Goal: Transaction & Acquisition: Purchase product/service

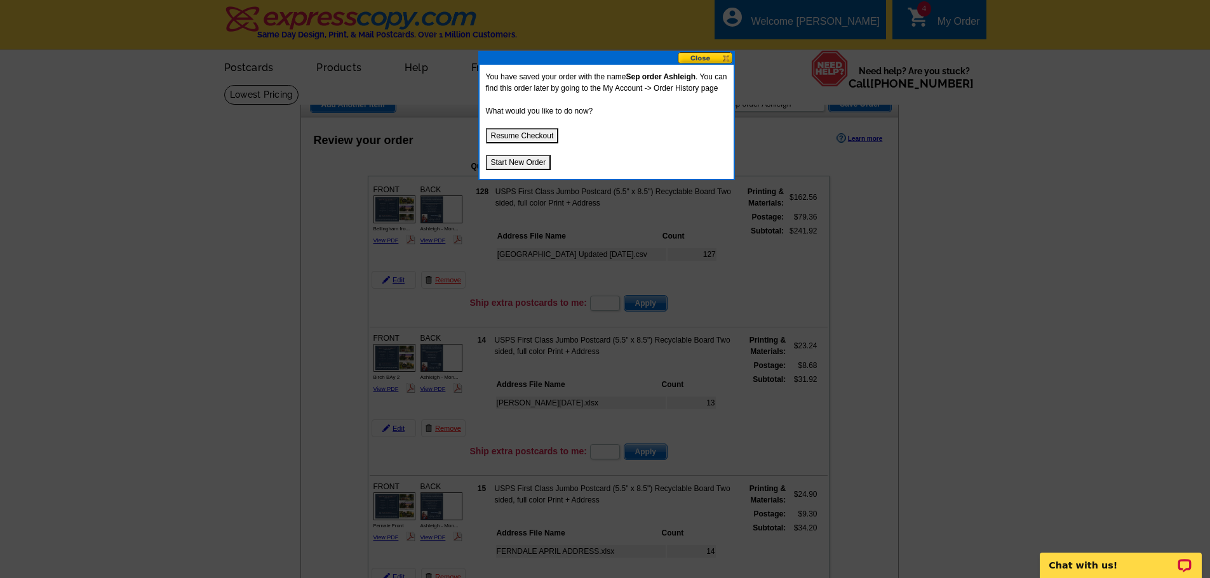
click at [693, 57] on button at bounding box center [706, 58] width 56 height 12
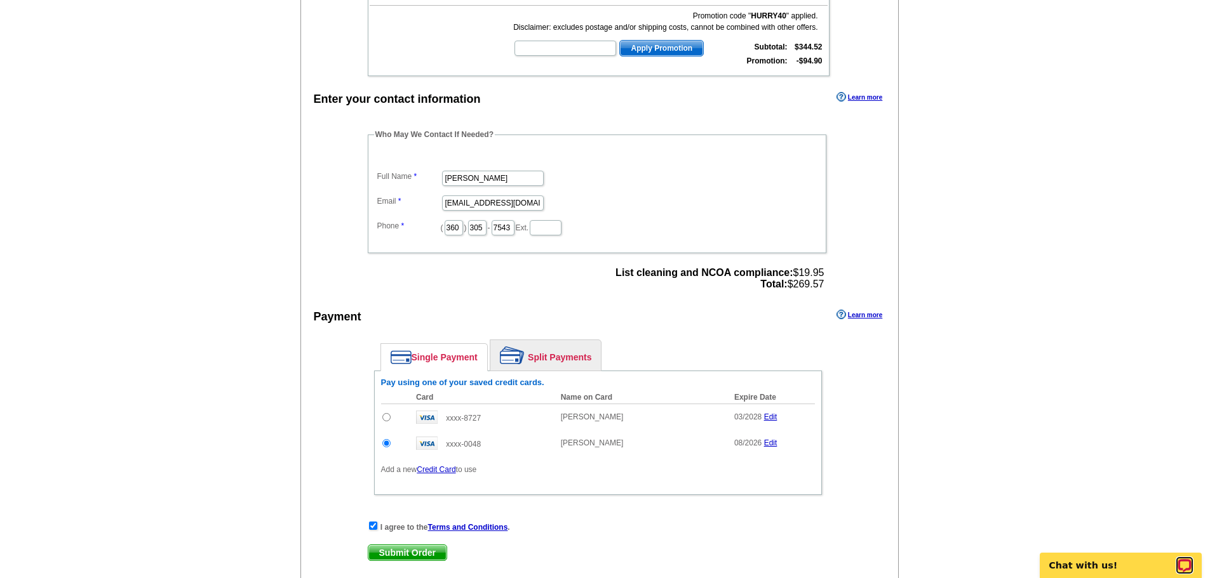
scroll to position [820, 0]
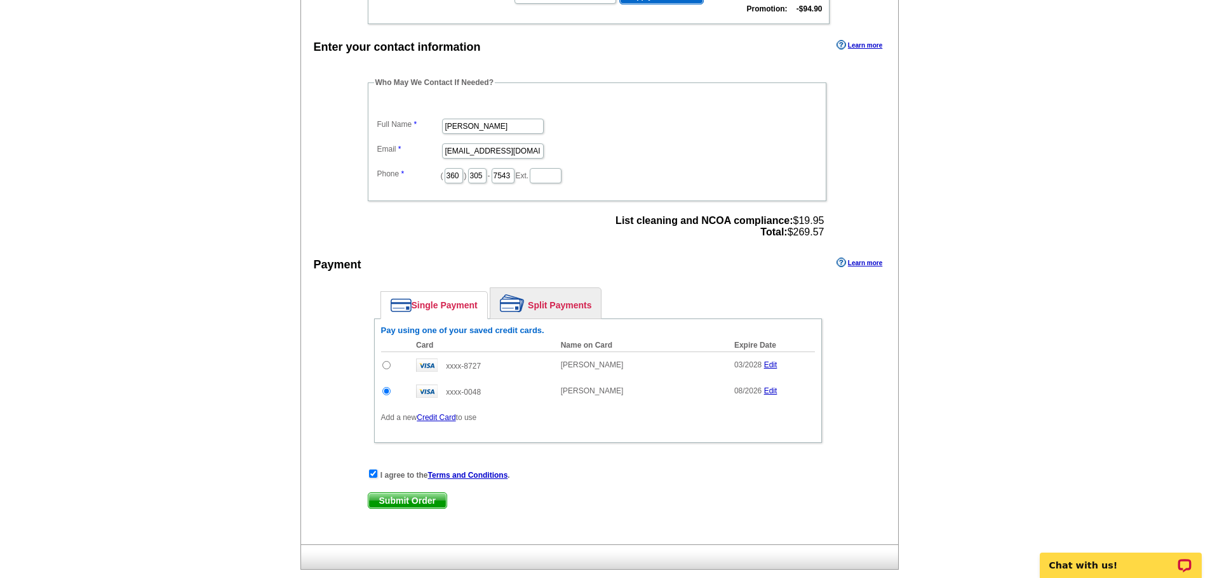
click at [775, 391] on link "Edit" at bounding box center [770, 391] width 13 height 9
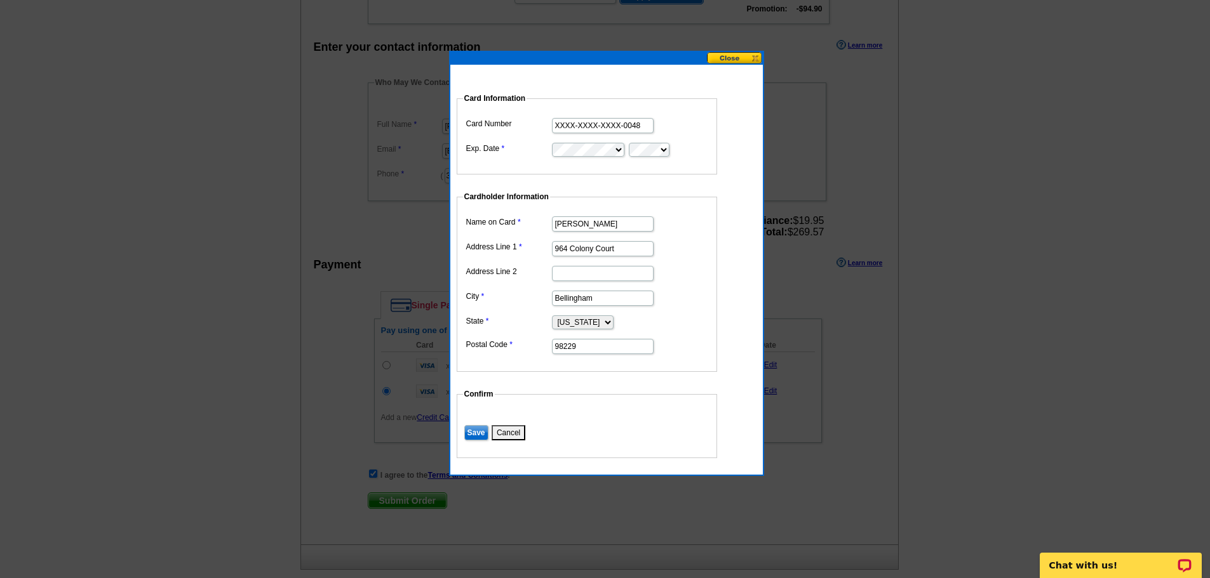
click at [644, 127] on input "XXXX-XXXX-XXXX-0048" at bounding box center [603, 125] width 102 height 15
click at [738, 59] on button at bounding box center [735, 58] width 56 height 12
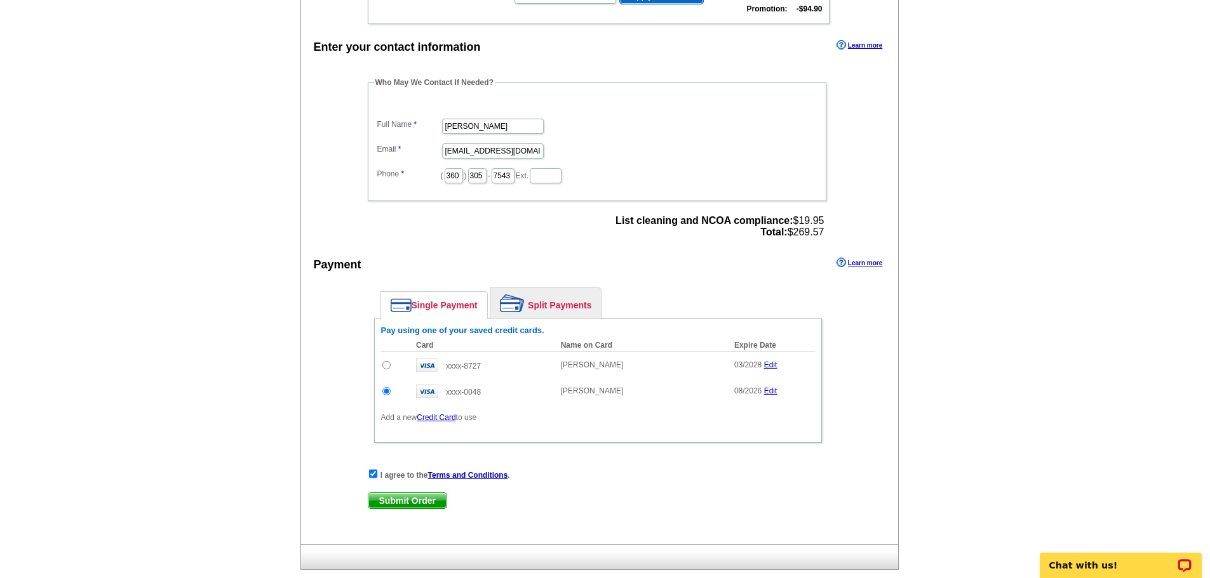
click at [436, 420] on link "Credit Card" at bounding box center [436, 417] width 39 height 9
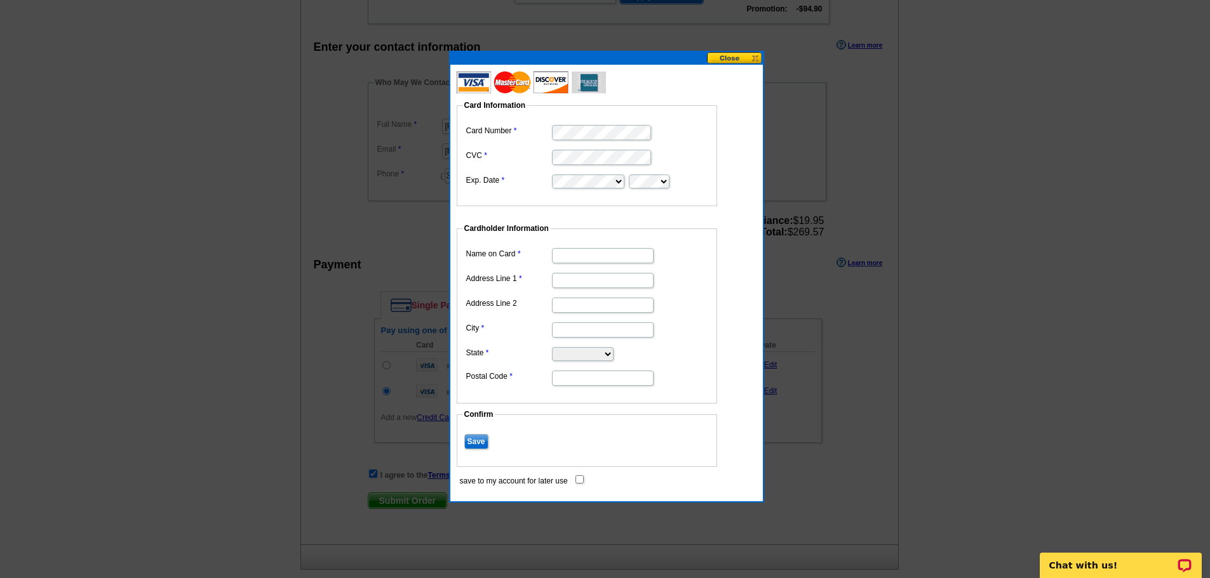
click at [613, 261] on input "Name on Card" at bounding box center [603, 255] width 102 height 15
click at [612, 258] on input "Ashleigh Abhol" at bounding box center [603, 255] width 102 height 15
type input "Ashleigh Abhold"
type input "964 Colony Court"
click at [599, 326] on input "City" at bounding box center [603, 330] width 102 height 15
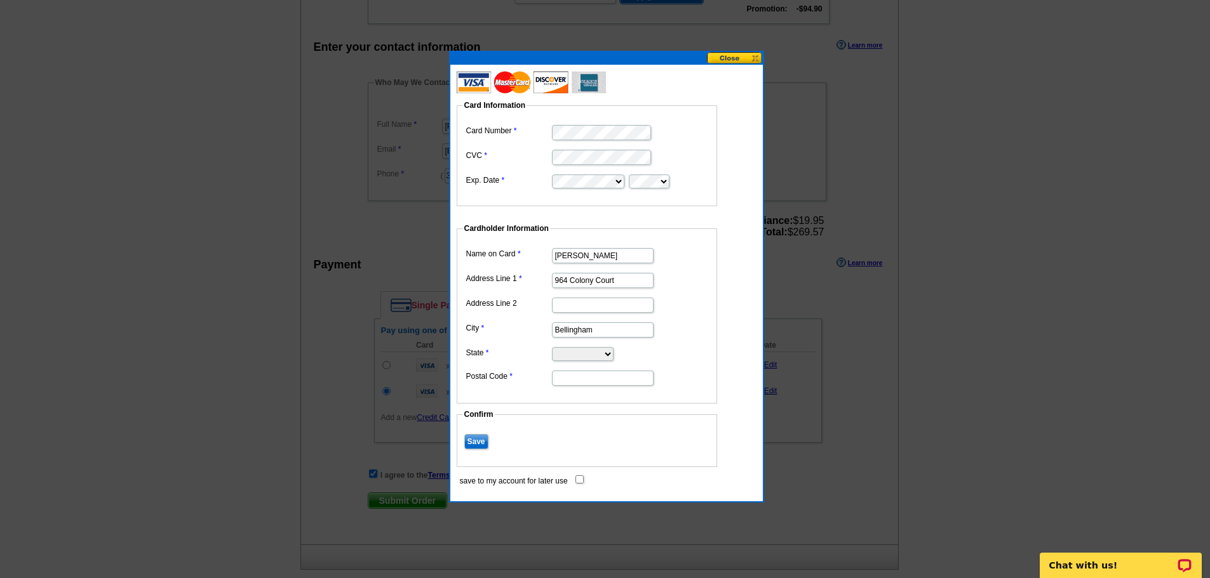
type input "Bellingham"
select select "WA"
type input "98229"
click at [464, 439] on input "Save" at bounding box center [476, 441] width 24 height 15
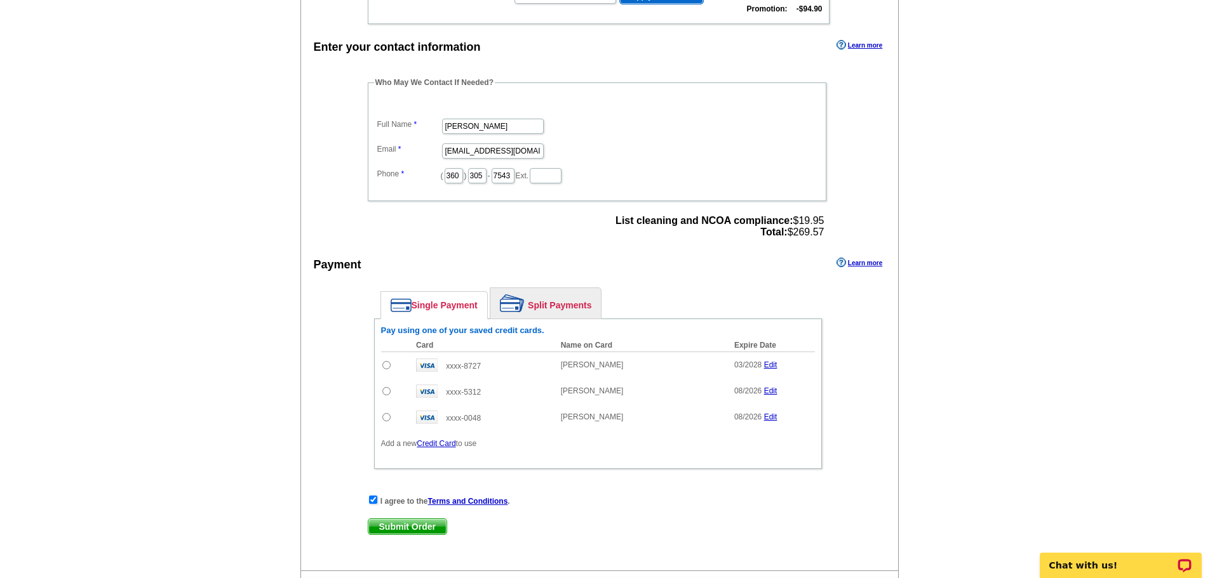
click at [387, 394] on input "radio" at bounding box center [386, 391] width 8 height 8
radio input "true"
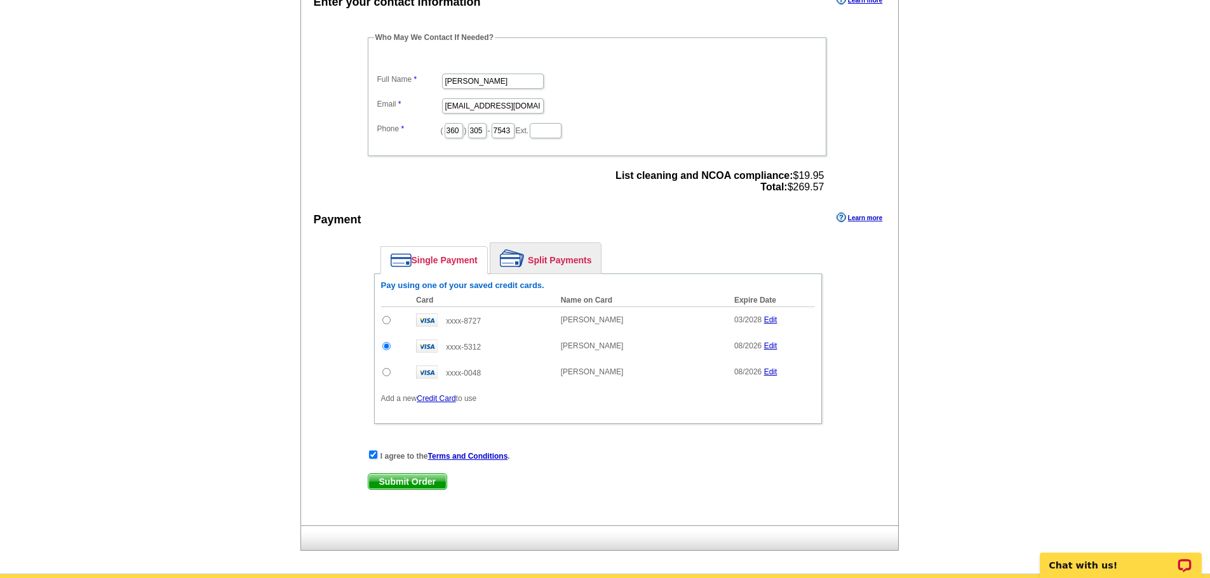
scroll to position [871, 0]
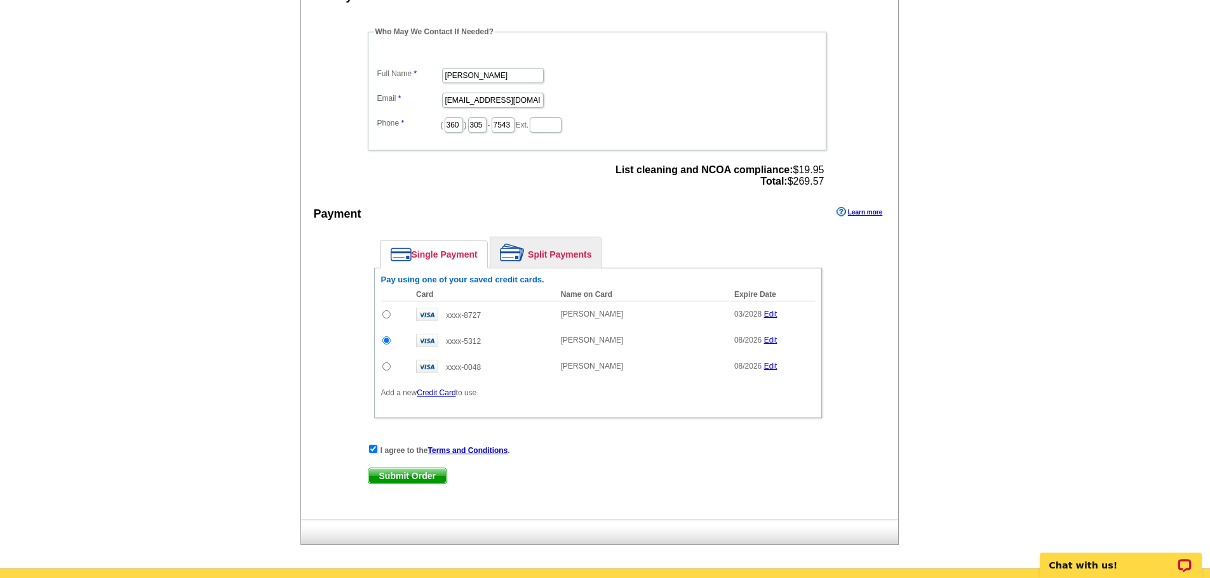
click at [390, 474] on span "Submit Order" at bounding box center [407, 476] width 78 height 15
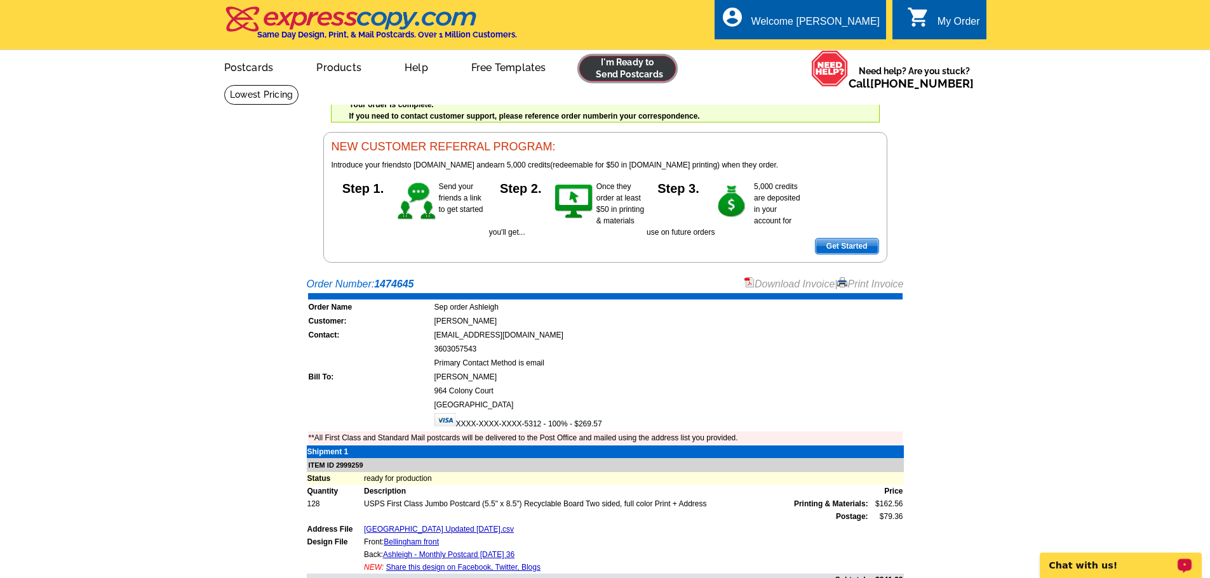
click at [623, 81] on link at bounding box center [627, 68] width 97 height 25
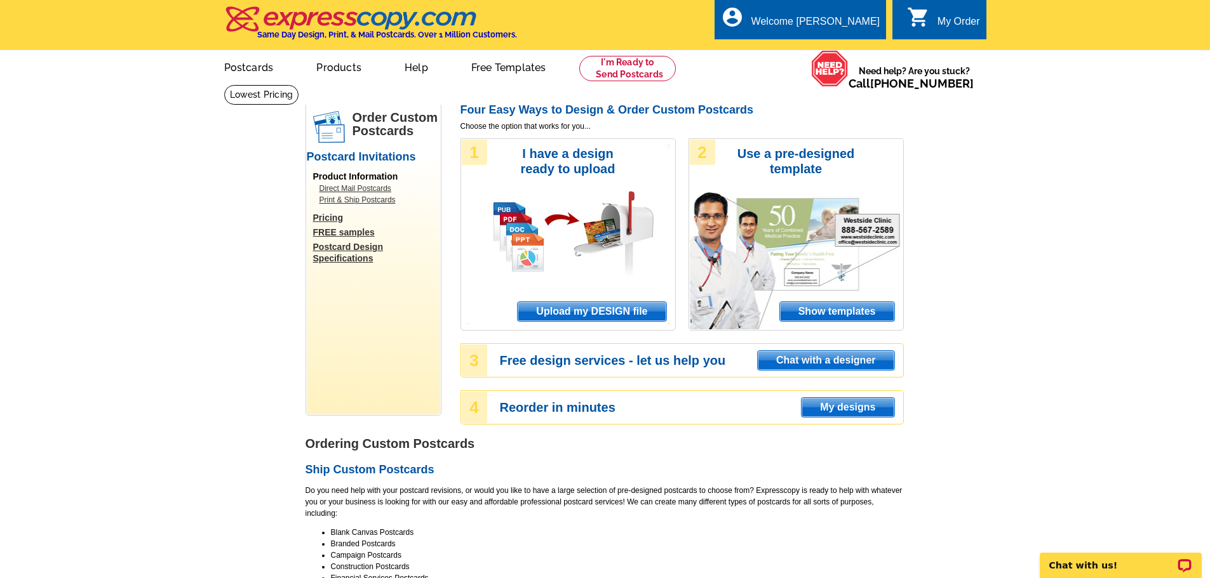
click at [575, 310] on span "Upload my DESIGN file" at bounding box center [592, 311] width 148 height 19
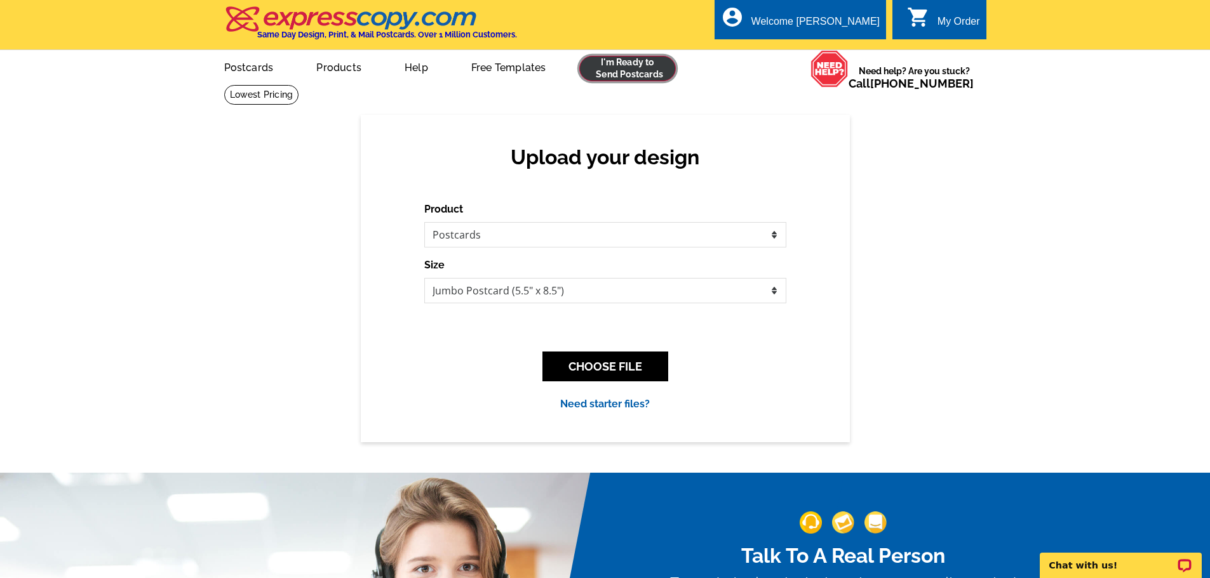
click at [603, 78] on link at bounding box center [627, 68] width 97 height 25
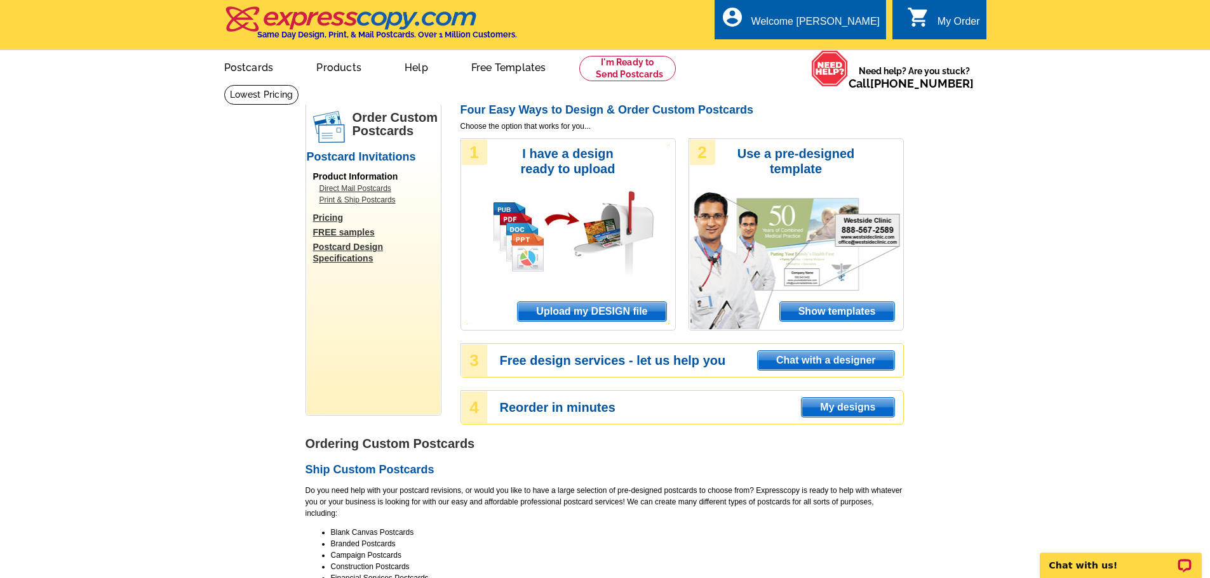
click at [587, 312] on span "Upload my DESIGN file" at bounding box center [592, 311] width 148 height 19
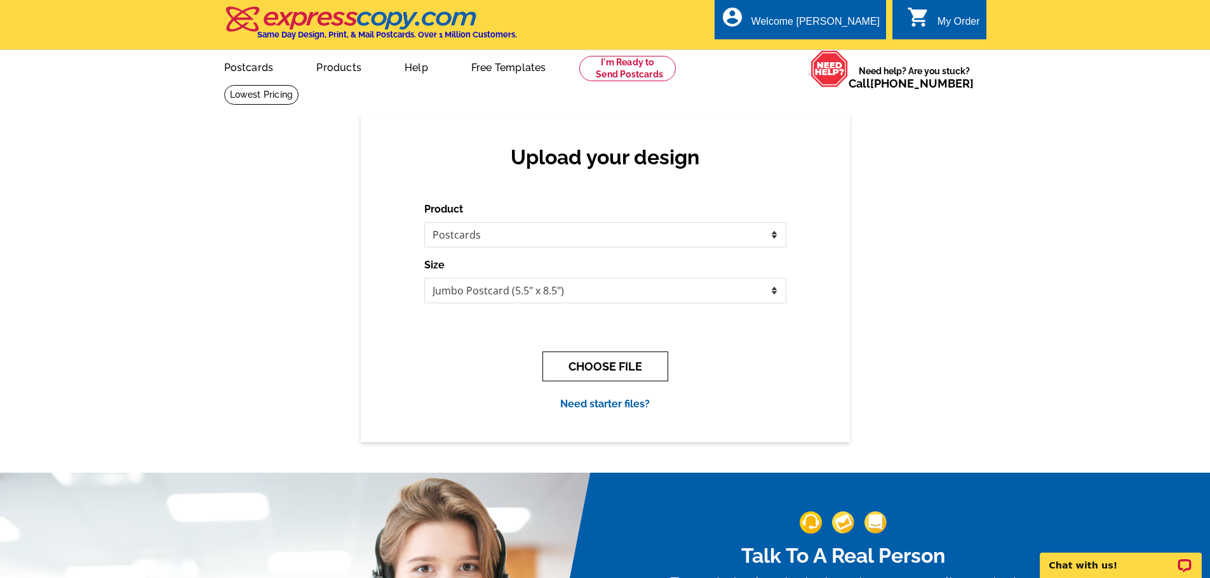
click at [611, 370] on button "CHOOSE FILE" at bounding box center [605, 367] width 126 height 30
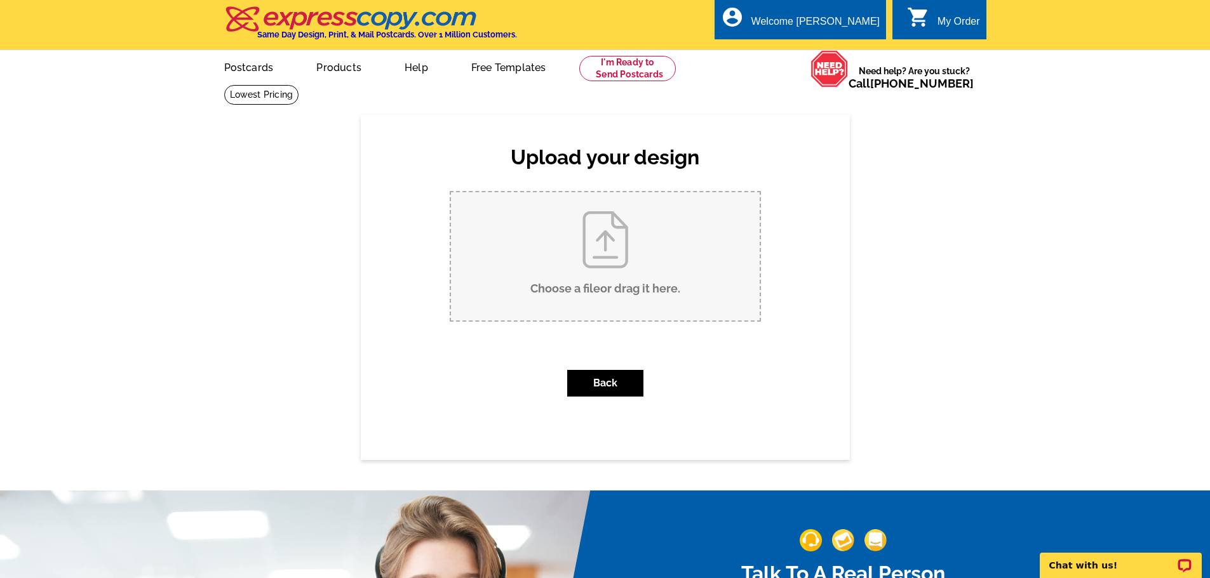
click at [598, 254] on input "Choose a file or drag it here ." at bounding box center [605, 256] width 309 height 128
type input "C:\fakepath\Ashleigh - Monthly Postcard (May 2024) (37).pdf"
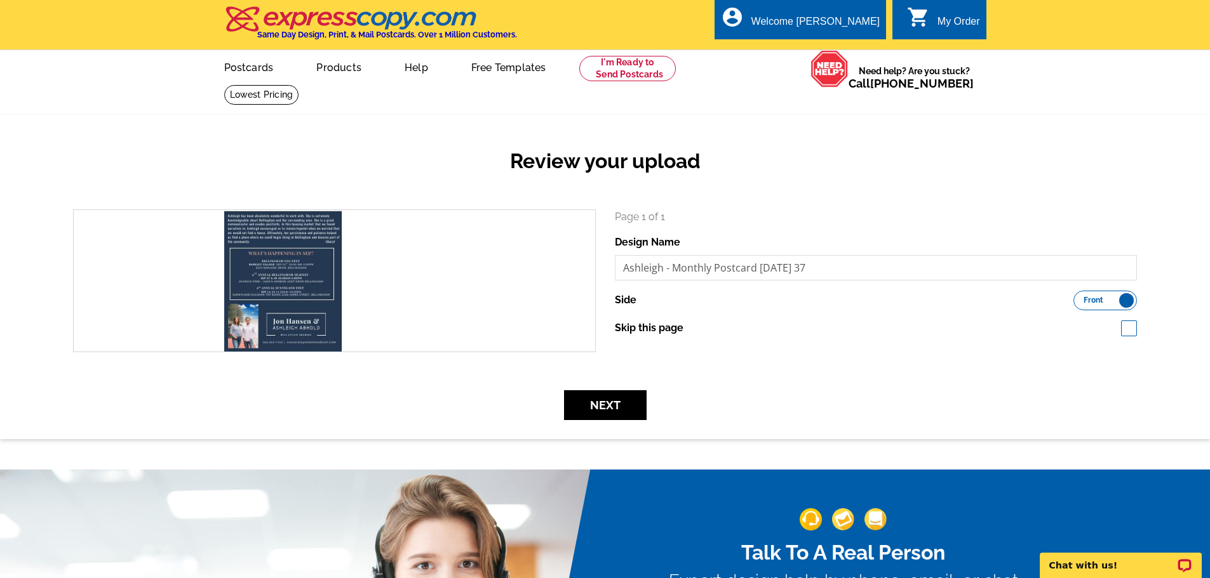
click at [1092, 310] on label "Front Back" at bounding box center [1104, 301] width 63 height 20
click at [1079, 297] on input "Front Back" at bounding box center [1079, 297] width 0 height 0
click at [592, 410] on button "Next" at bounding box center [605, 406] width 83 height 30
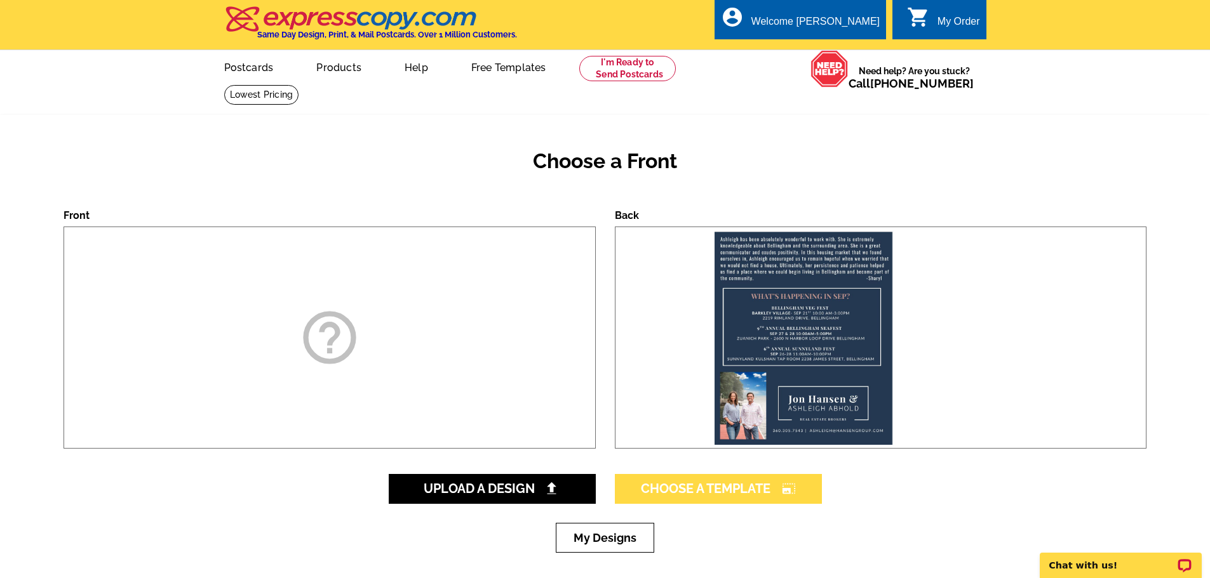
click at [693, 487] on span "Choose A Template photo_size_select_large" at bounding box center [718, 488] width 155 height 15
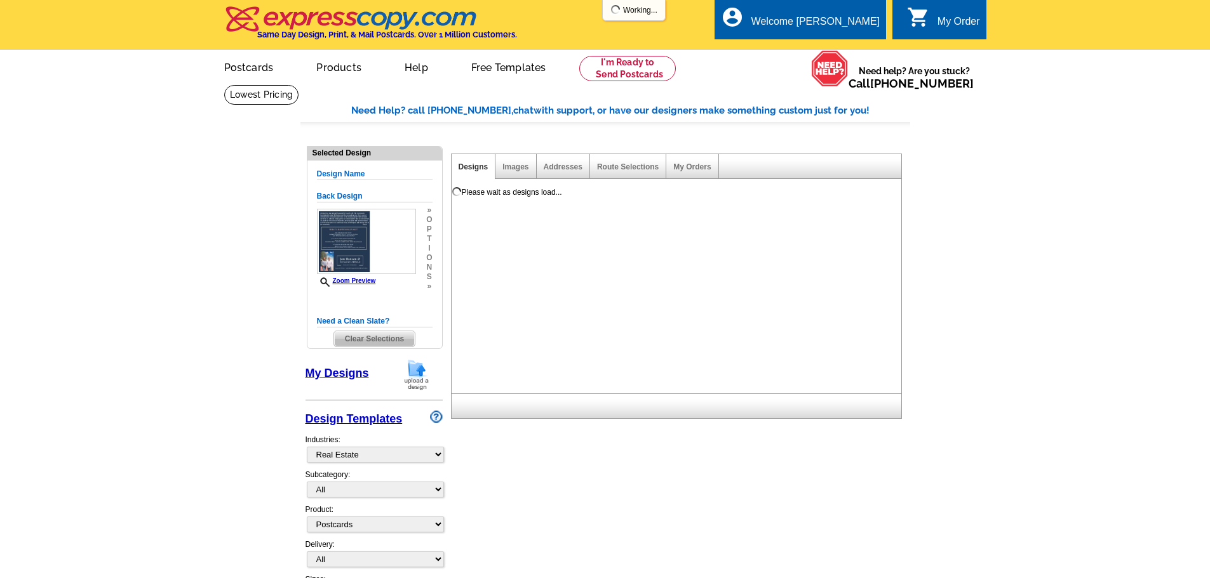
select select "785"
select select "1"
select select "2"
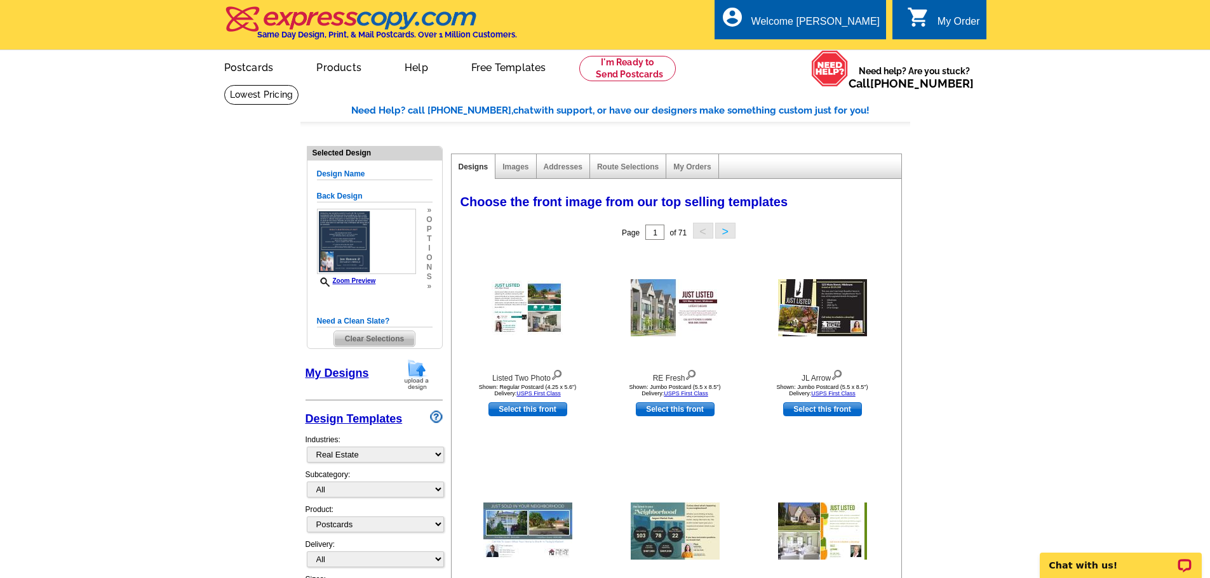
click at [320, 375] on link "My Designs" at bounding box center [336, 373] width 63 height 13
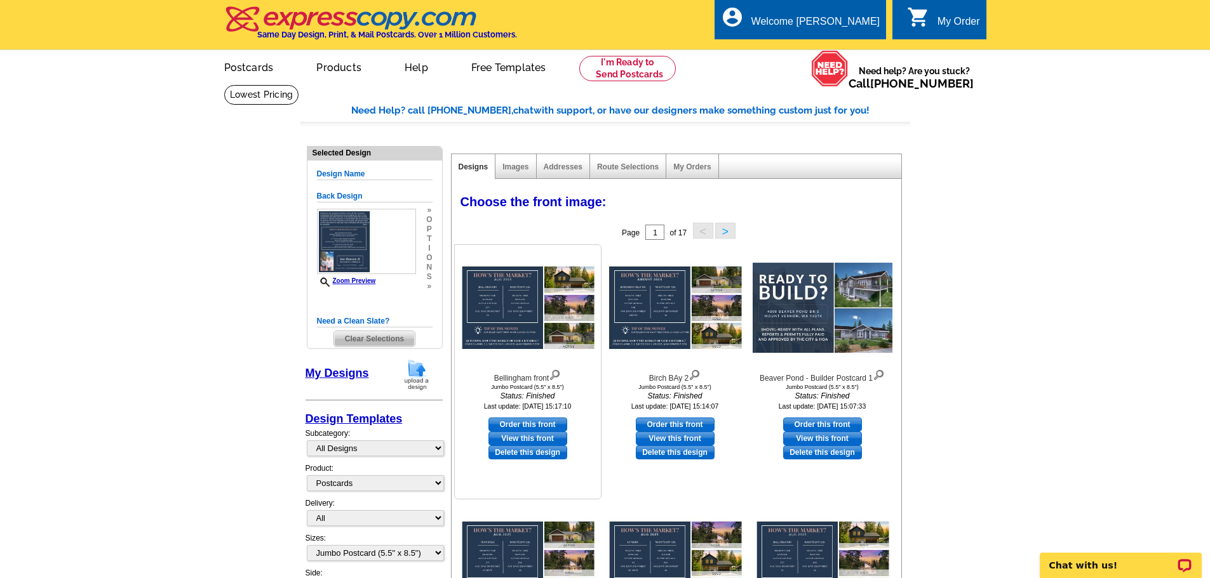
click at [510, 424] on link "Order this front" at bounding box center [527, 425] width 79 height 14
select select "back"
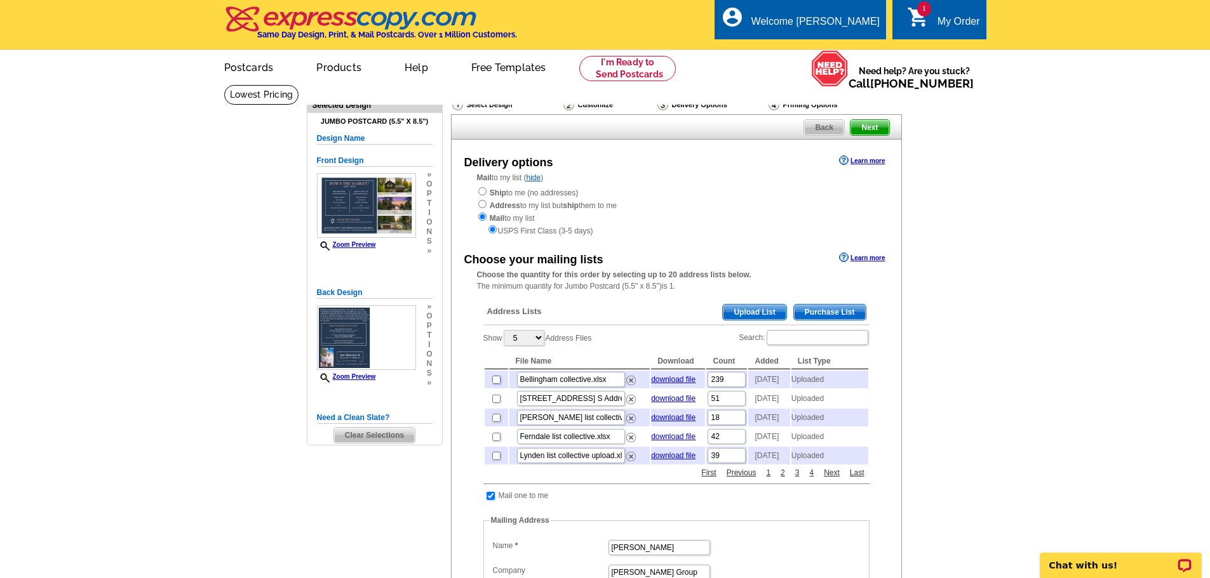
click at [495, 384] on input "checkbox" at bounding box center [496, 380] width 8 height 8
checkbox input "true"
click at [865, 133] on span "Next" at bounding box center [869, 127] width 38 height 15
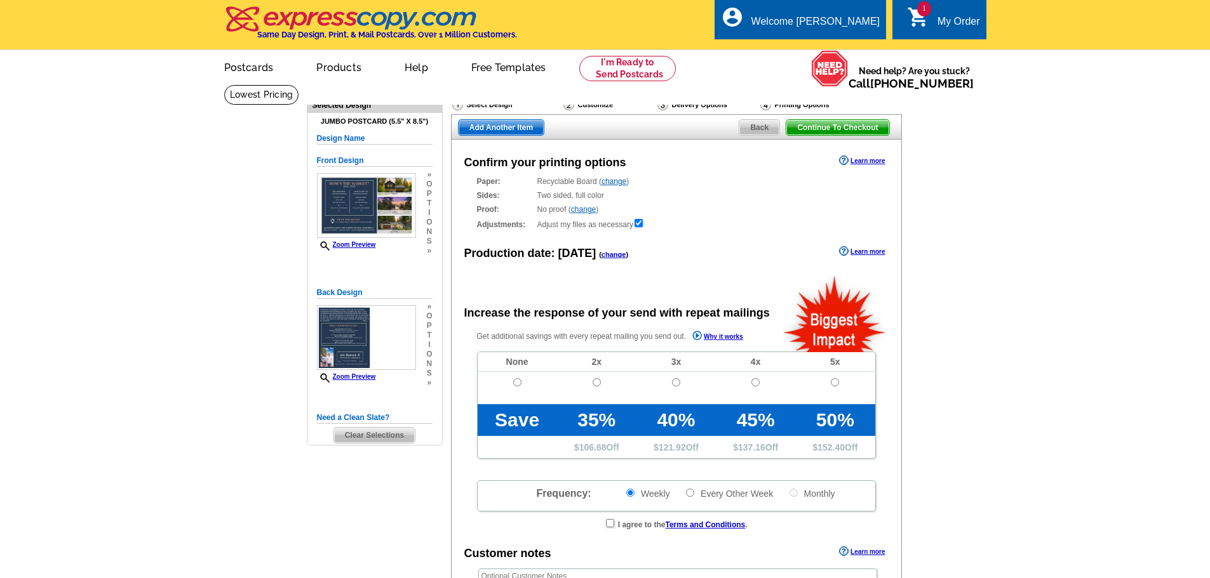
radio input "false"
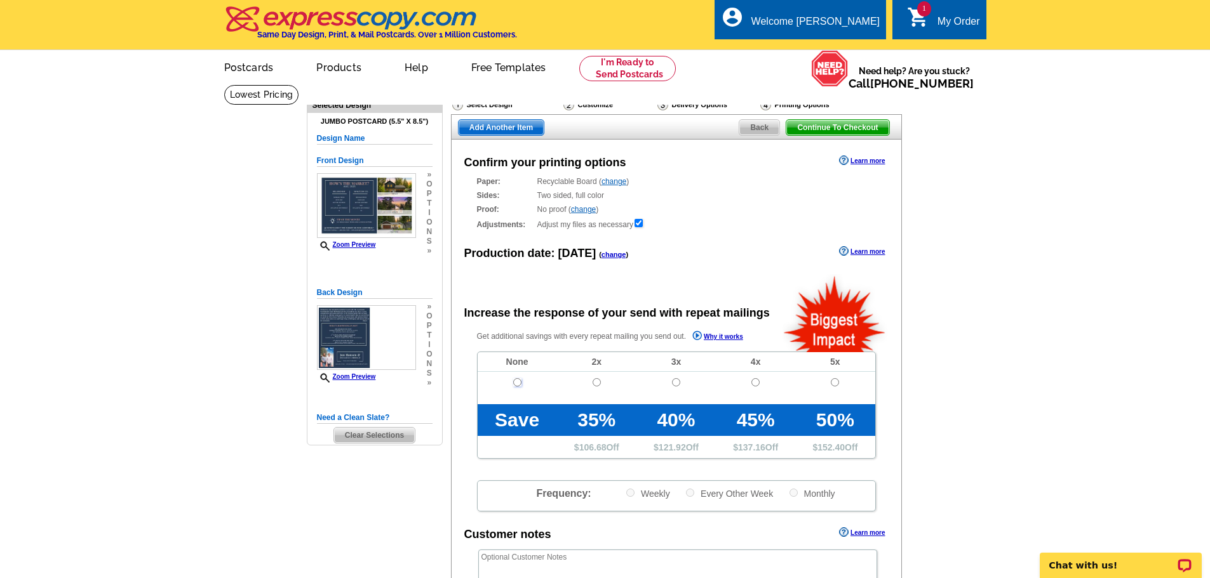
click at [519, 384] on input "radio" at bounding box center [517, 382] width 8 height 8
radio input "true"
click at [490, 130] on span "Add Another Item" at bounding box center [500, 127] width 85 height 15
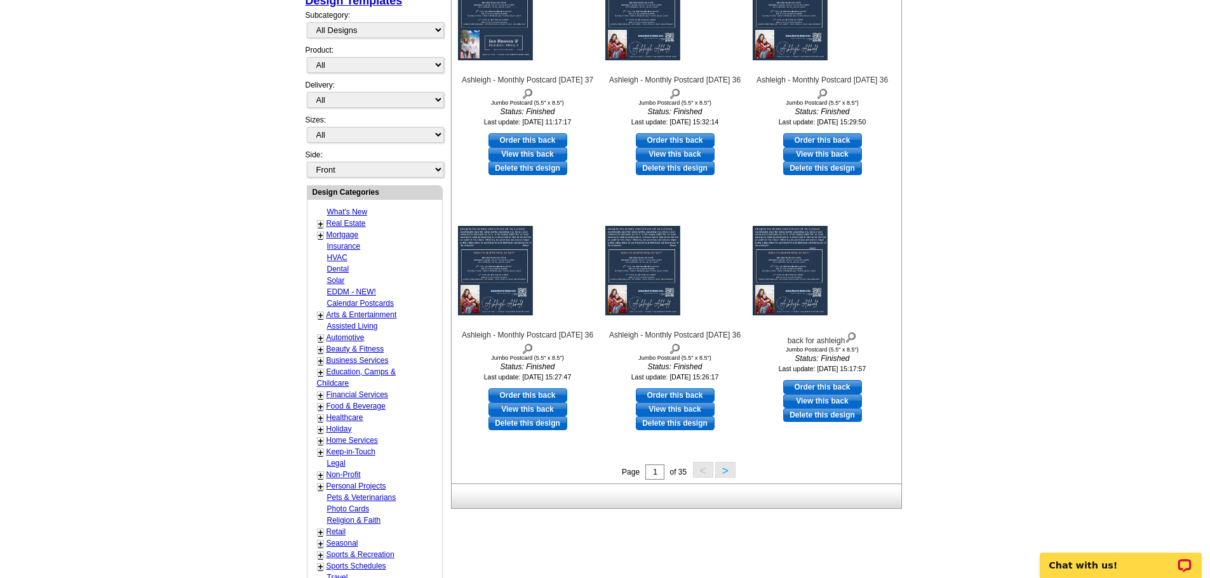
scroll to position [275, 0]
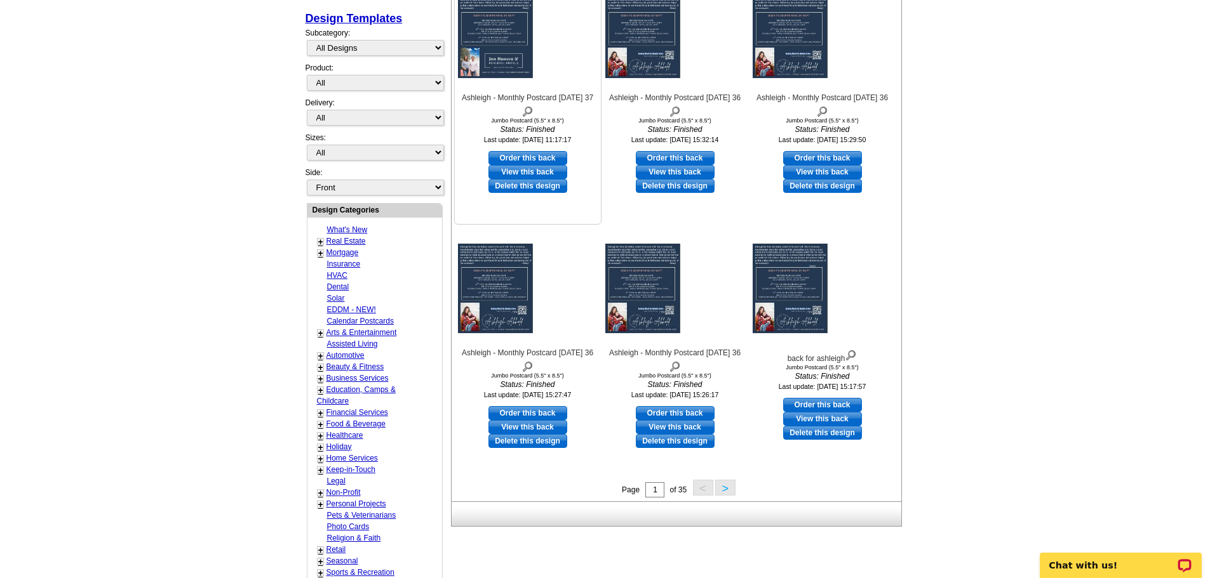
click at [508, 160] on link "Order this back" at bounding box center [527, 158] width 79 height 14
select select "2"
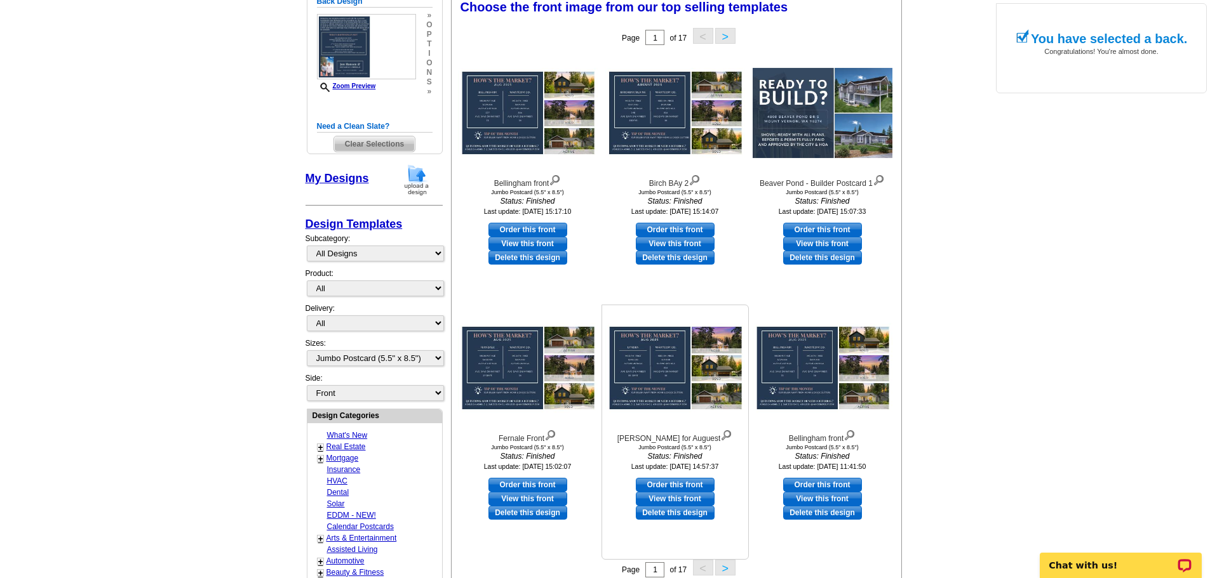
scroll to position [188, 0]
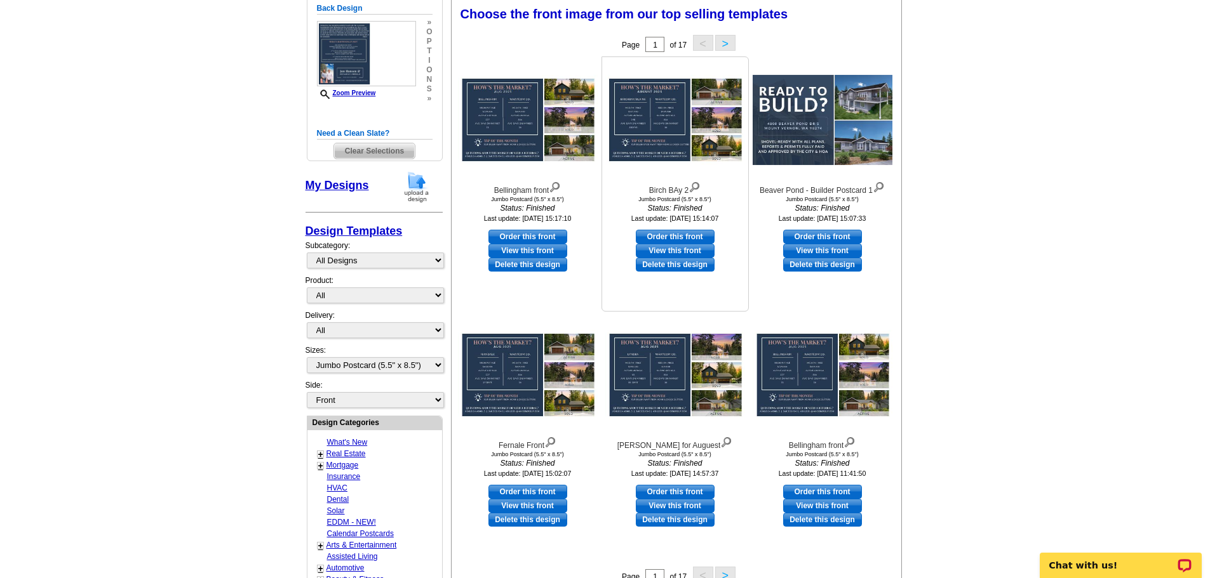
click at [671, 234] on link "Order this front" at bounding box center [675, 237] width 79 height 14
select select "back"
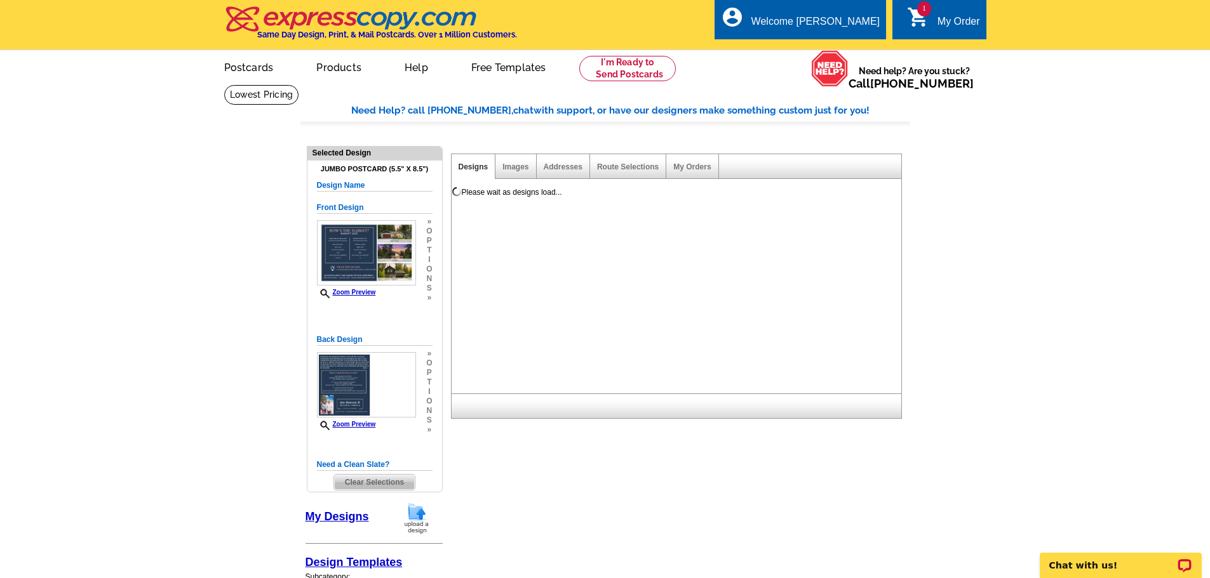
scroll to position [0, 0]
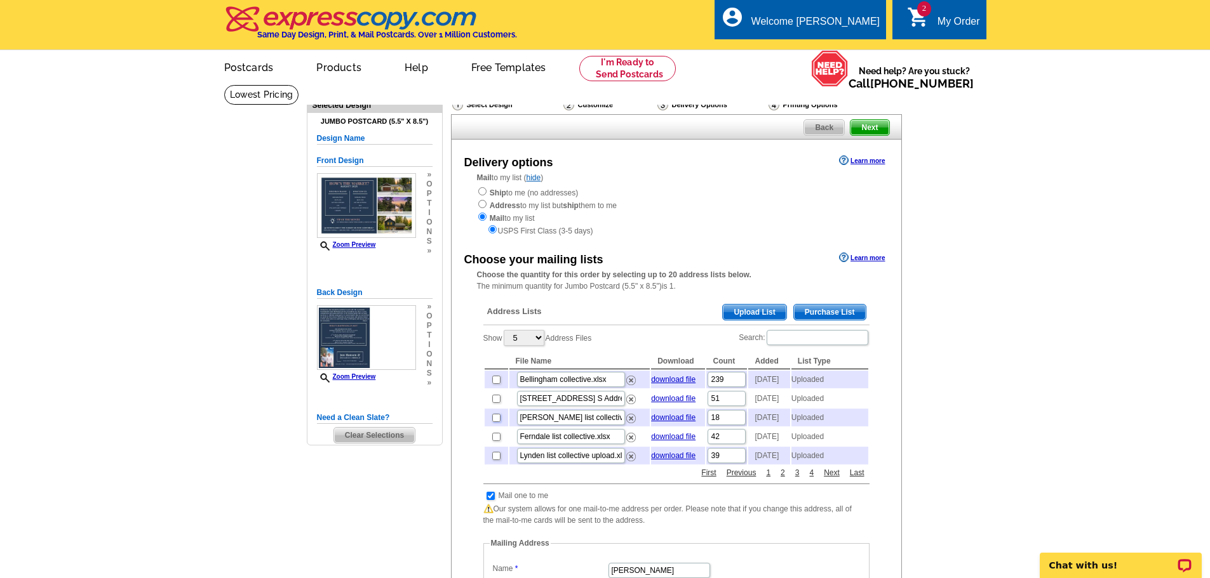
click at [497, 422] on input "checkbox" at bounding box center [496, 418] width 8 height 8
checkbox input "true"
click at [872, 128] on span "Next" at bounding box center [869, 127] width 38 height 15
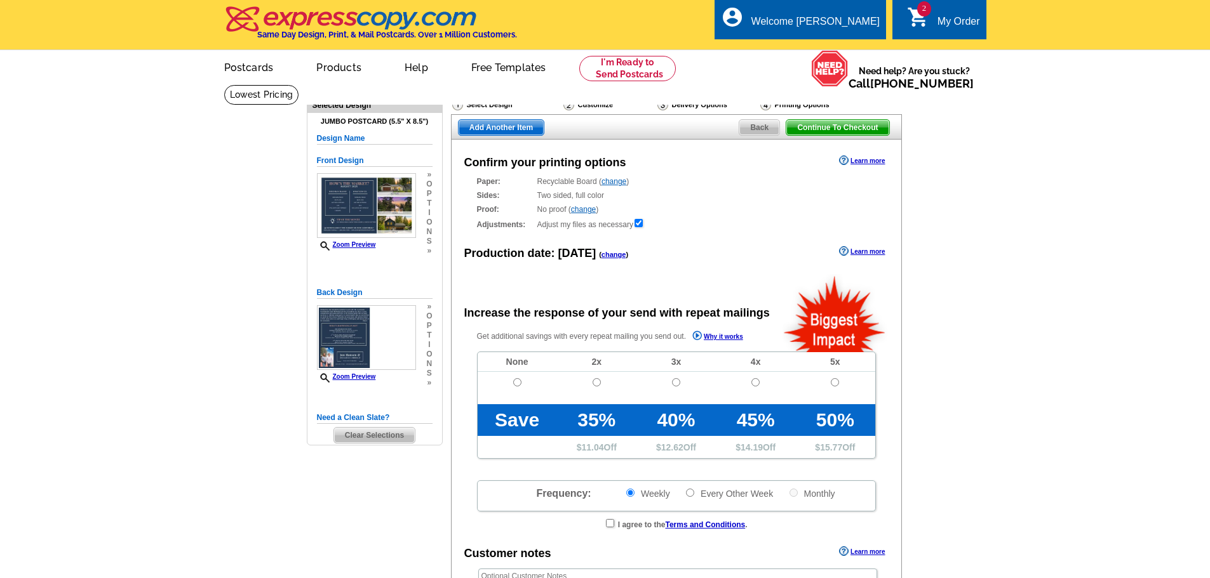
radio input "false"
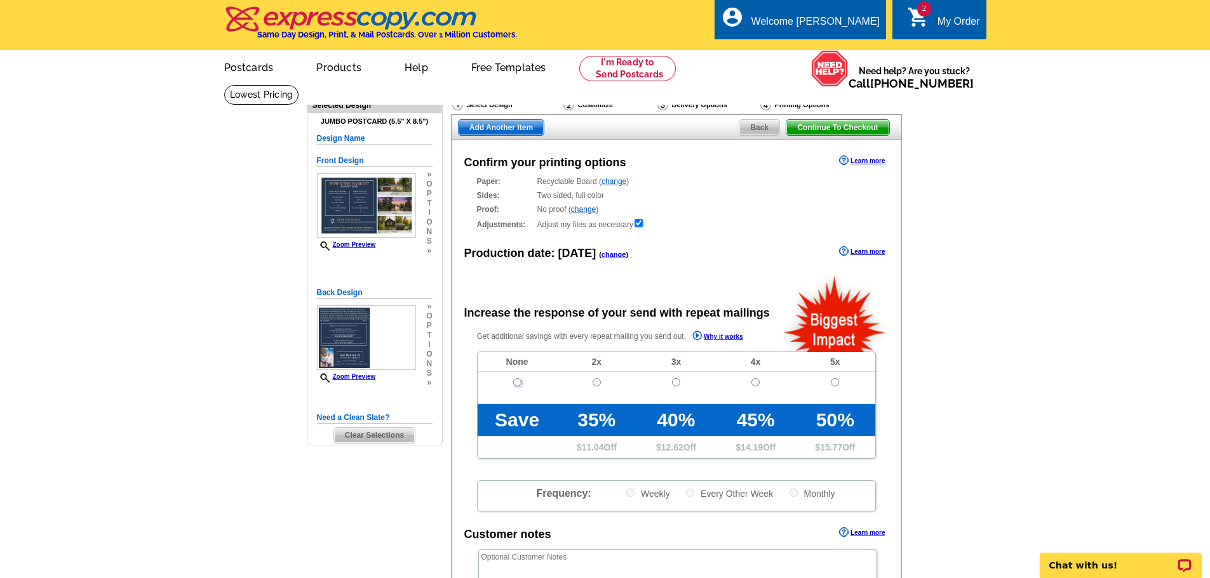
click at [519, 384] on input "radio" at bounding box center [517, 382] width 8 height 8
radio input "true"
click at [504, 135] on span "Add Another Item" at bounding box center [500, 127] width 85 height 15
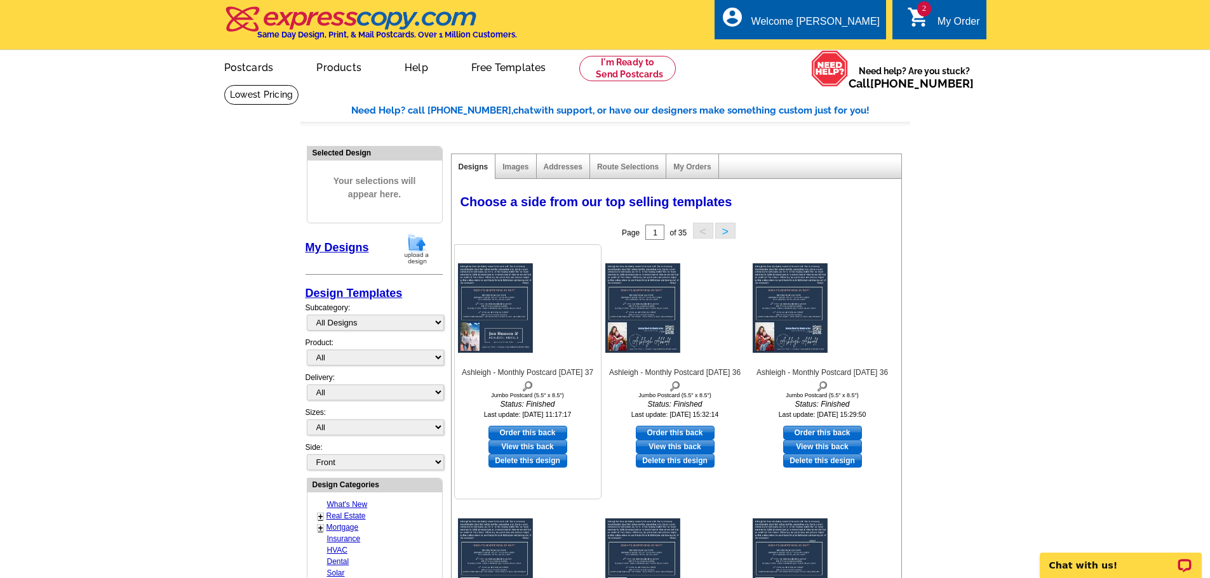
click at [520, 438] on link "Order this back" at bounding box center [527, 433] width 79 height 14
select select "2"
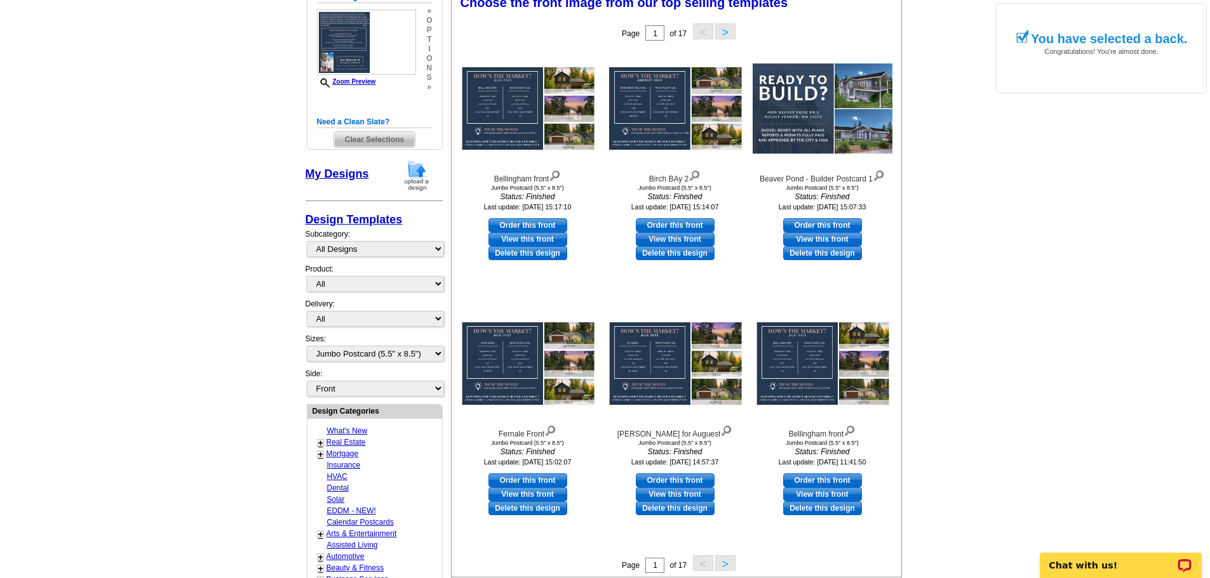
scroll to position [217, 0]
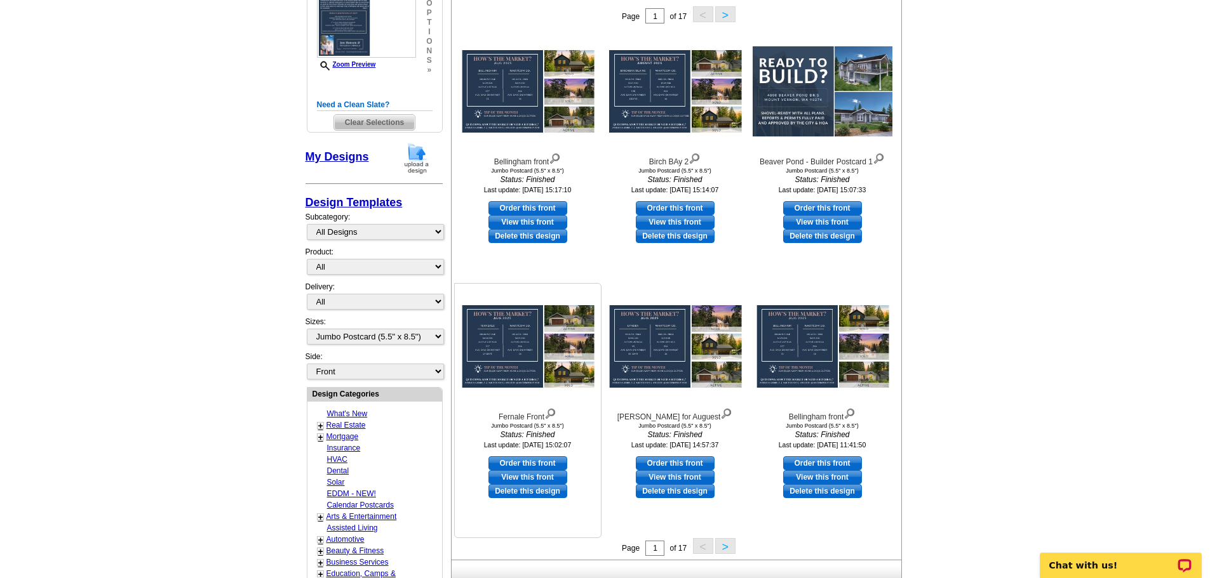
click at [509, 463] on link "Order this front" at bounding box center [527, 464] width 79 height 14
select select "back"
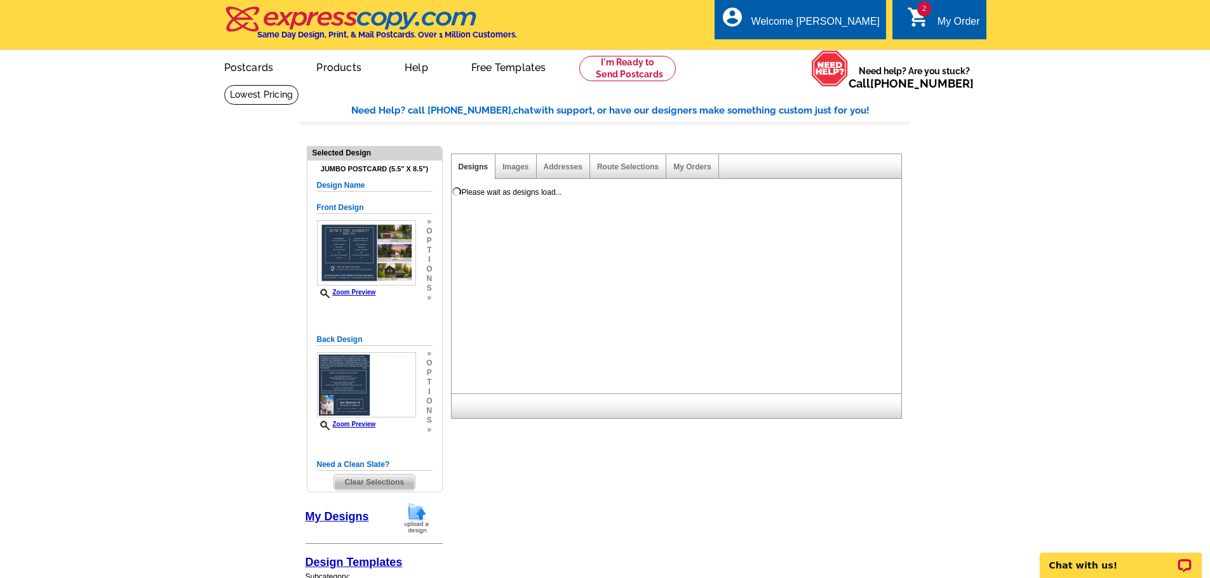
scroll to position [0, 0]
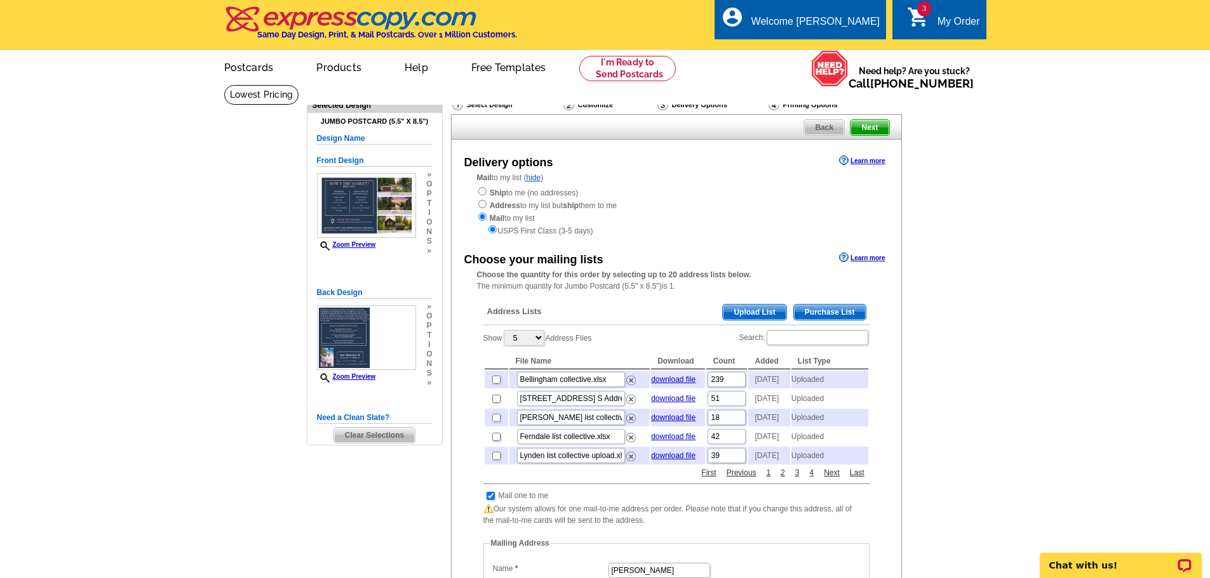
click at [492, 441] on input "checkbox" at bounding box center [496, 437] width 8 height 8
checkbox input "true"
click at [864, 134] on span "Next" at bounding box center [869, 127] width 38 height 15
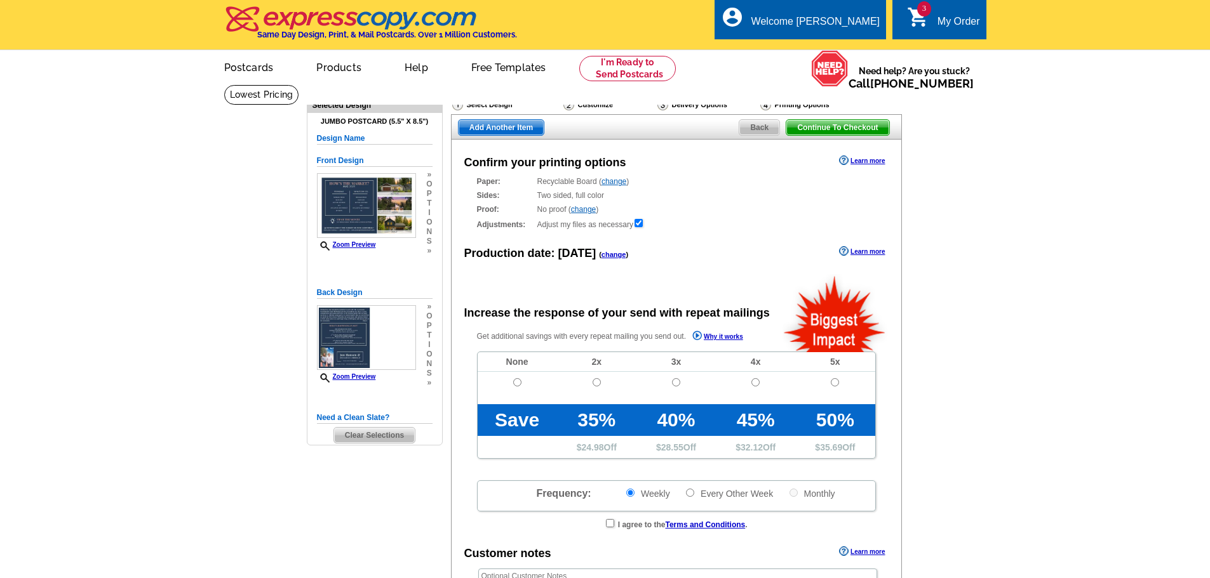
radio input "false"
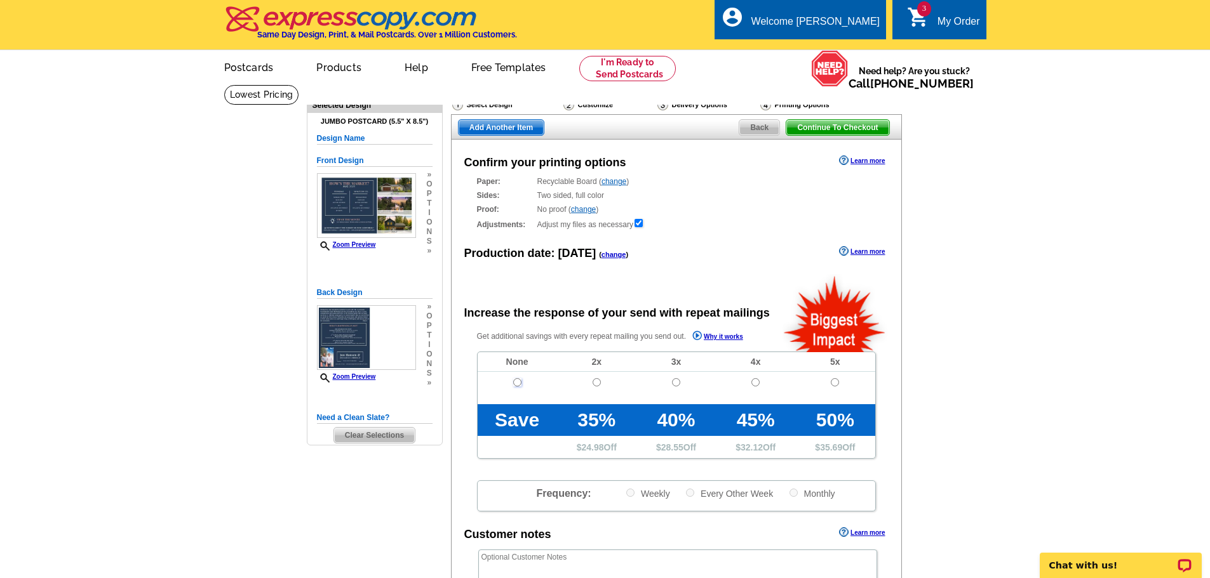
click at [515, 385] on input "radio" at bounding box center [517, 382] width 8 height 8
radio input "true"
click at [490, 124] on span "Add Another Item" at bounding box center [500, 127] width 85 height 15
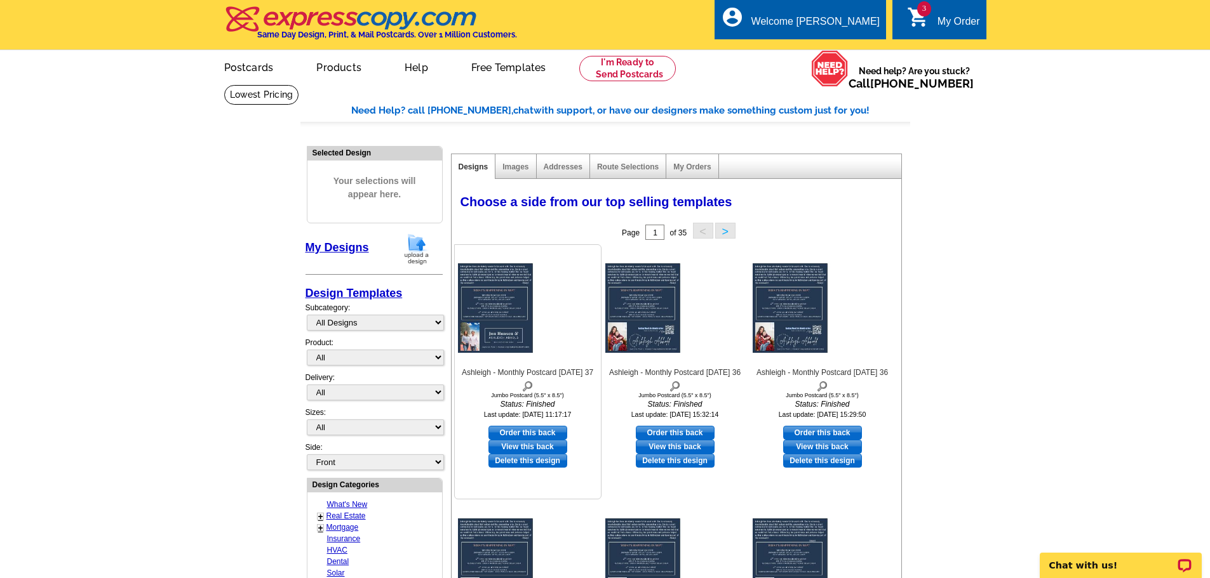
click at [520, 434] on link "Order this back" at bounding box center [527, 433] width 79 height 14
select select "2"
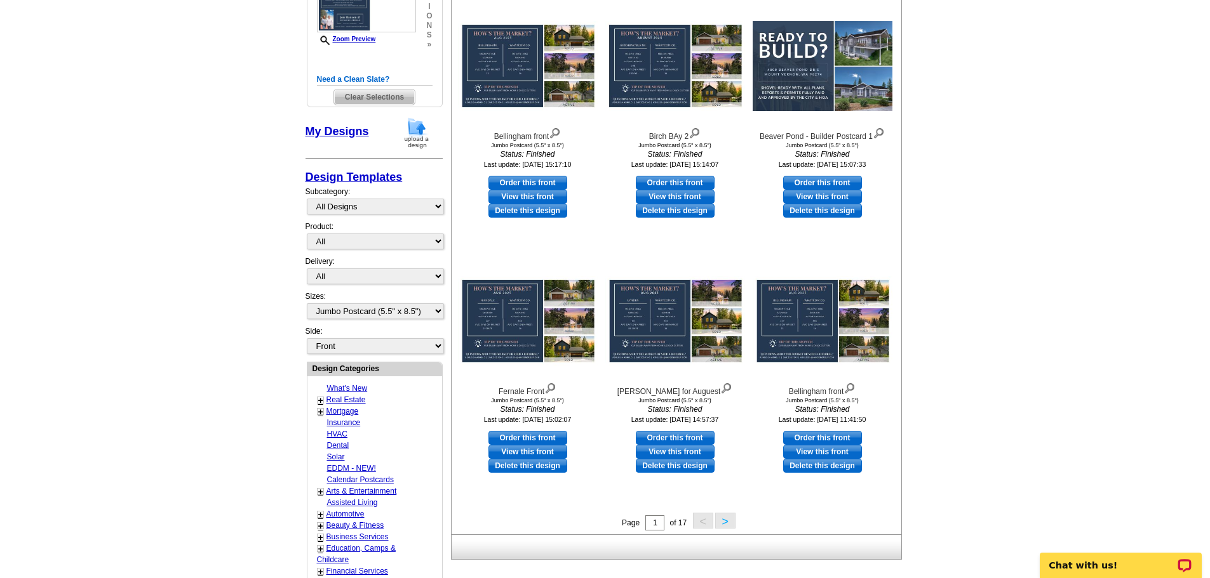
scroll to position [279, 0]
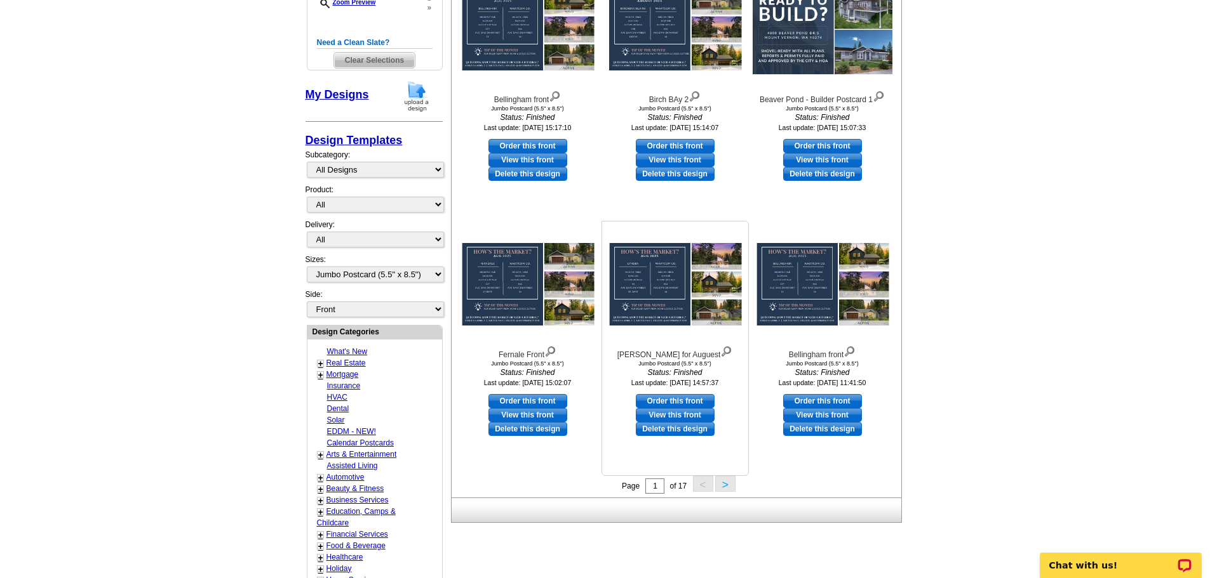
click at [653, 399] on link "Order this front" at bounding box center [675, 401] width 79 height 14
select select "back"
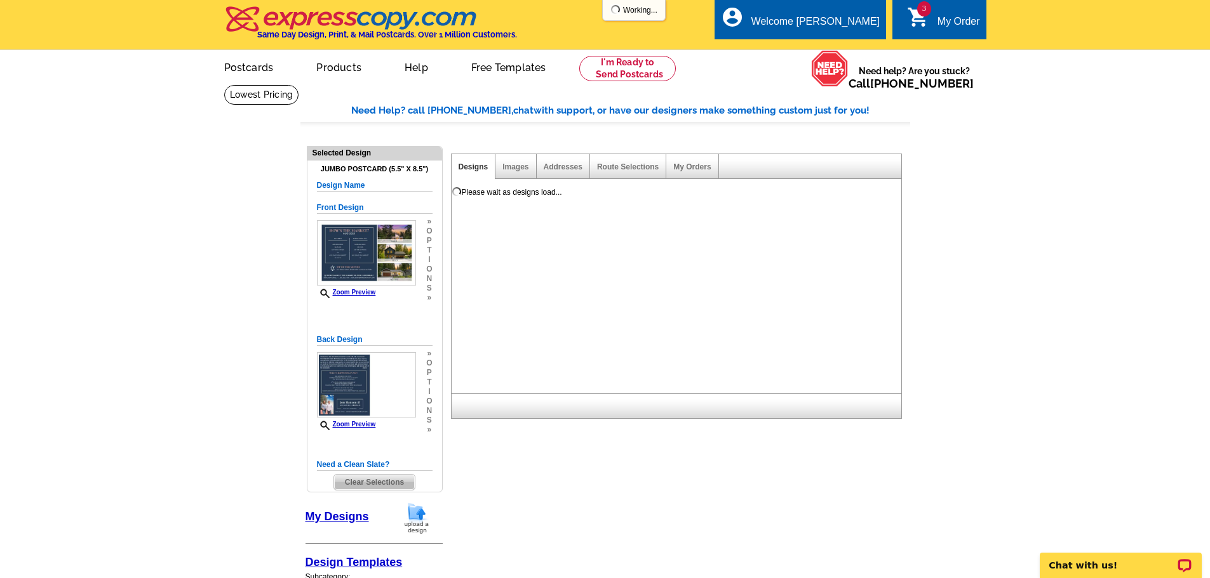
scroll to position [0, 0]
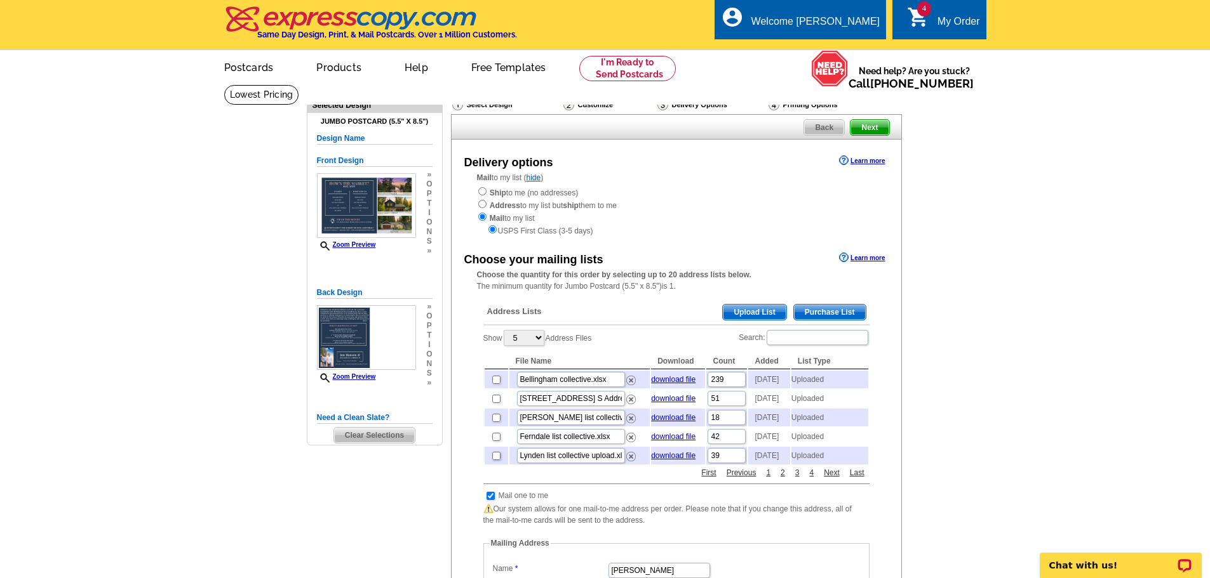
click at [496, 460] on input "checkbox" at bounding box center [496, 456] width 8 height 8
checkbox input "true"
click at [860, 130] on span "Next" at bounding box center [869, 127] width 38 height 15
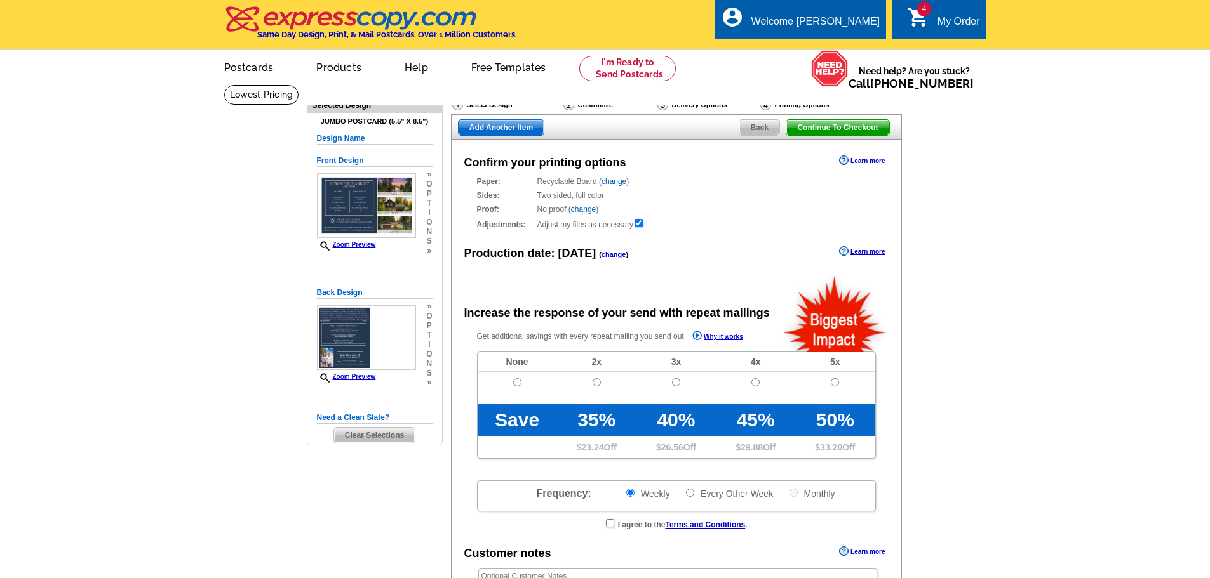
radio input "false"
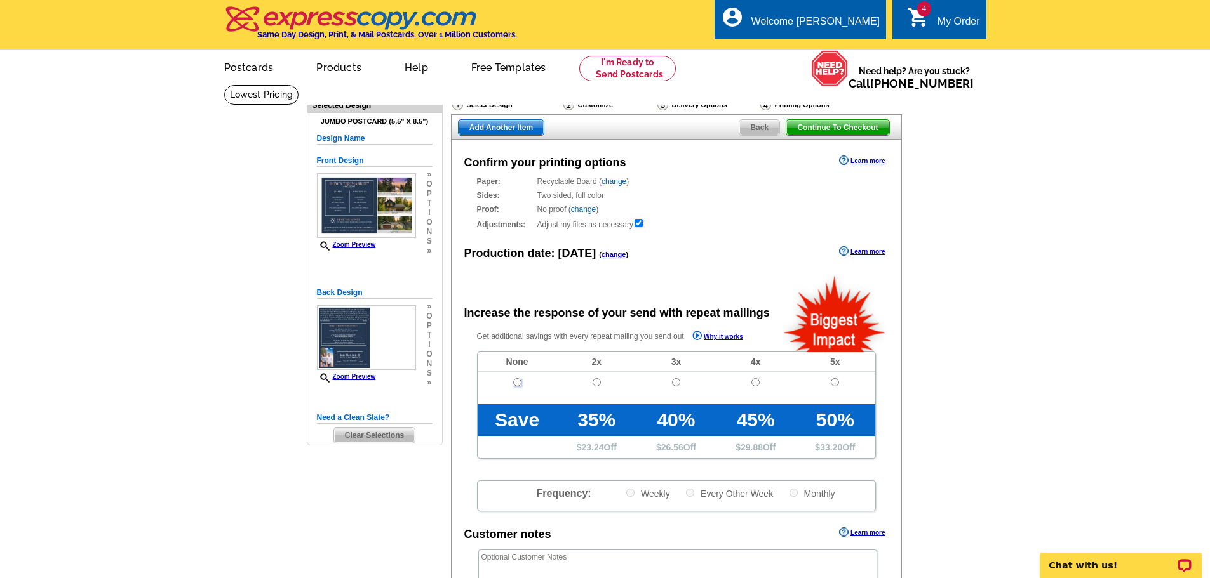
click at [516, 385] on input "radio" at bounding box center [517, 382] width 8 height 8
radio input "true"
click at [498, 132] on span "Add Another Item" at bounding box center [500, 127] width 85 height 15
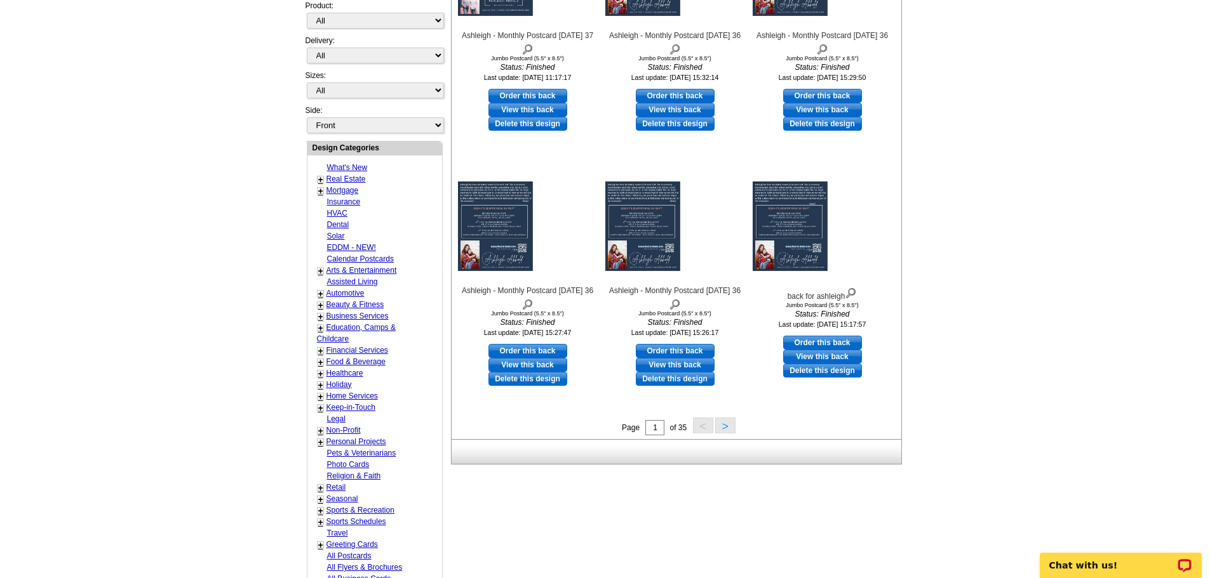
scroll to position [349, 0]
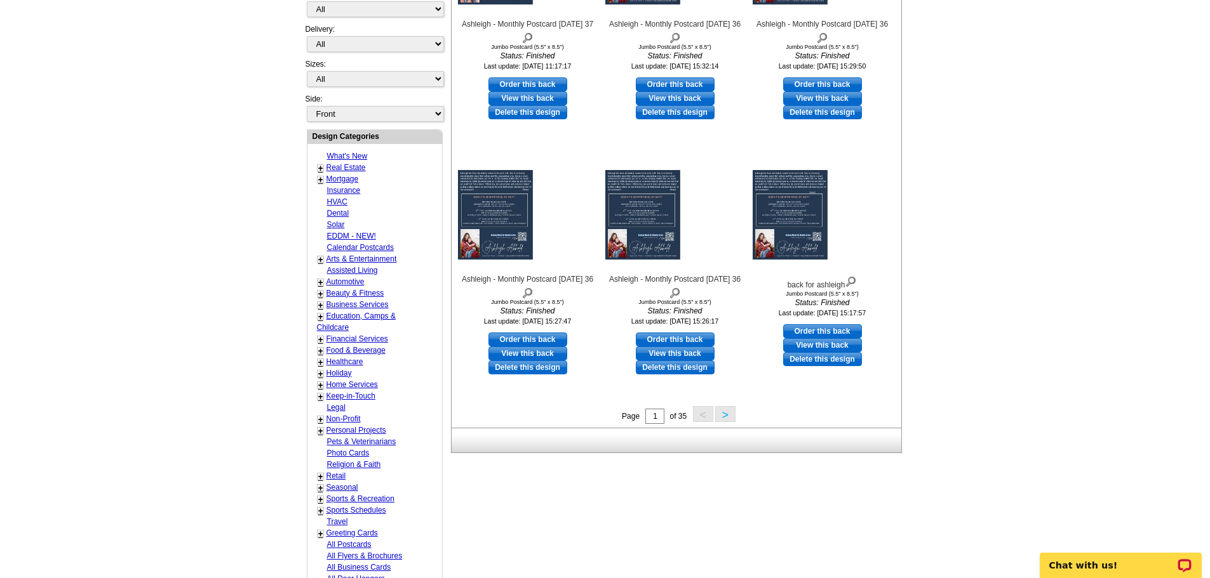
click at [723, 411] on button ">" at bounding box center [725, 414] width 20 height 16
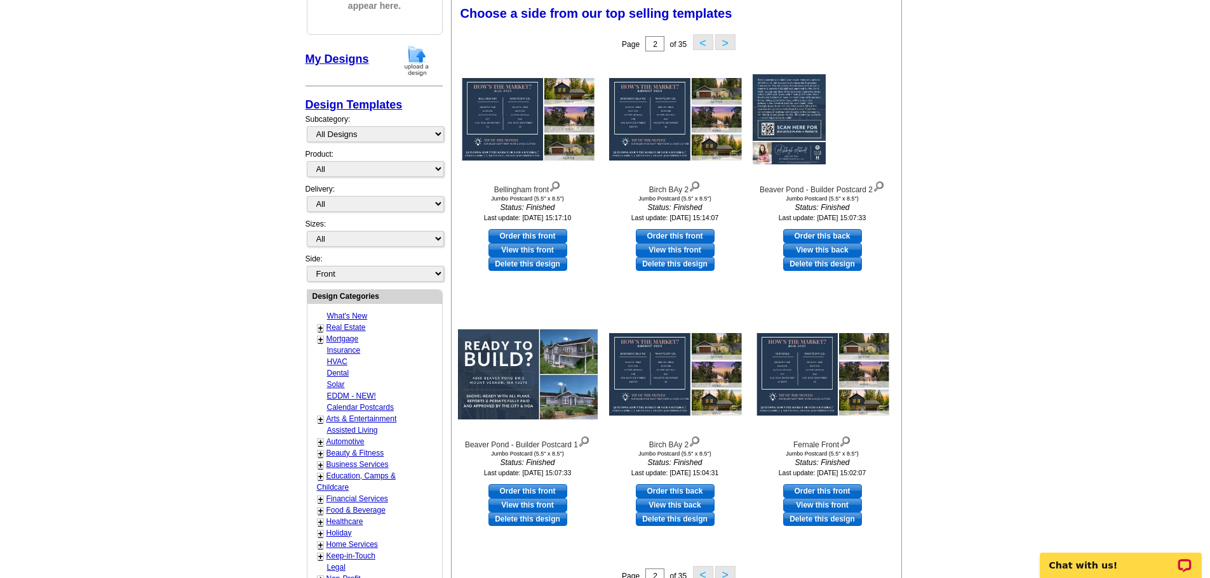
scroll to position [188, 0]
click at [518, 493] on link "Order this front" at bounding box center [527, 492] width 79 height 14
select select "2"
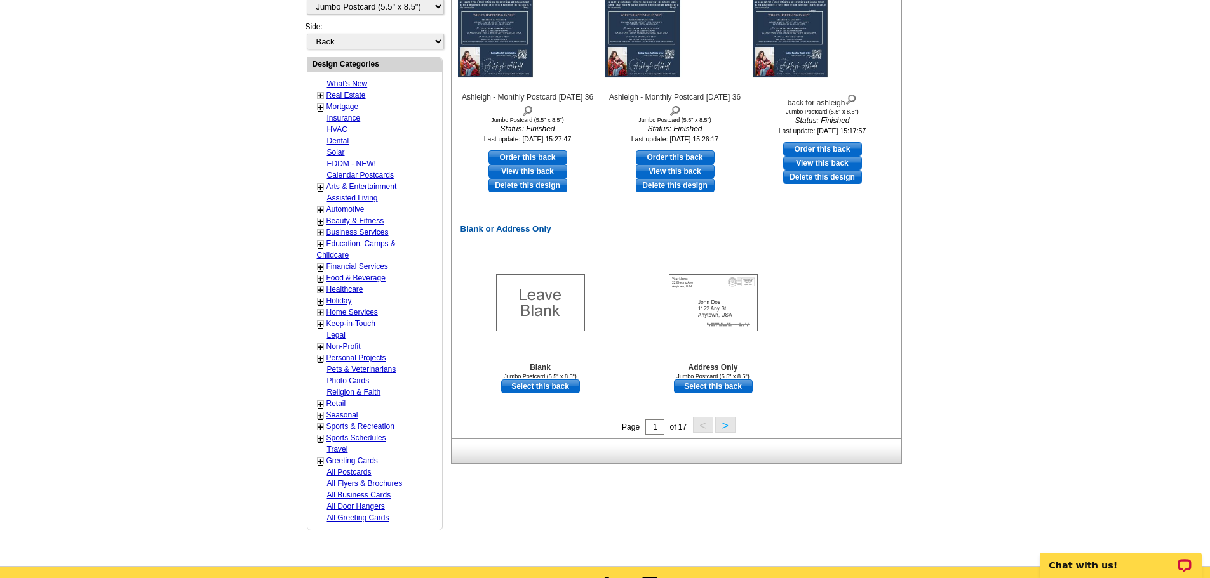
scroll to position [594, 0]
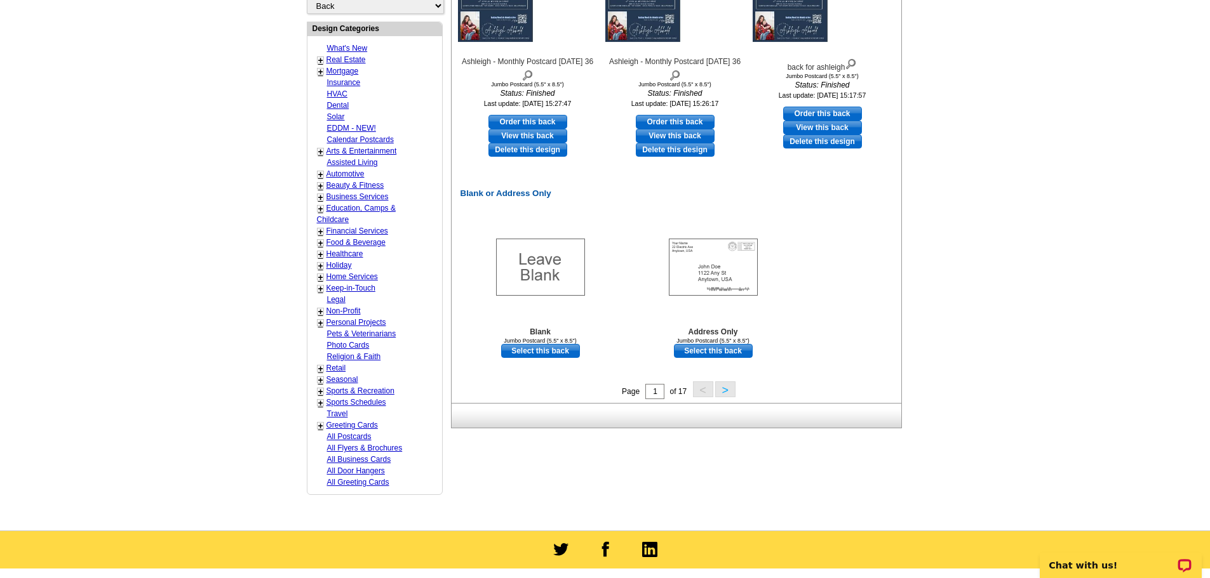
click at [728, 391] on button ">" at bounding box center [725, 390] width 20 height 16
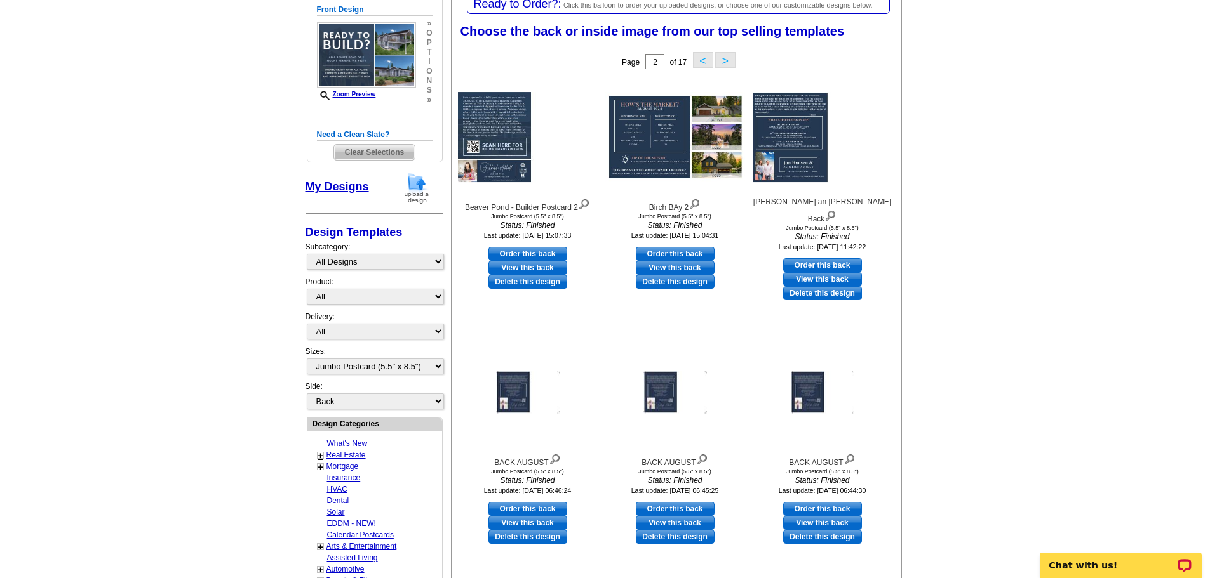
scroll to position [188, 0]
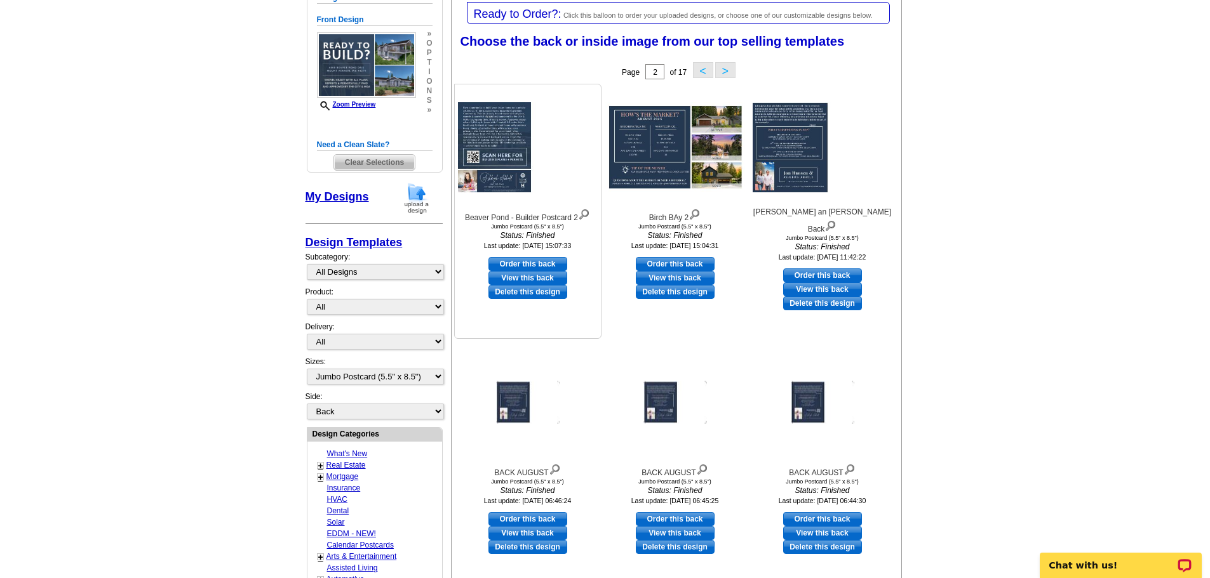
click at [528, 264] on link "Order this back" at bounding box center [527, 264] width 79 height 14
select select "front"
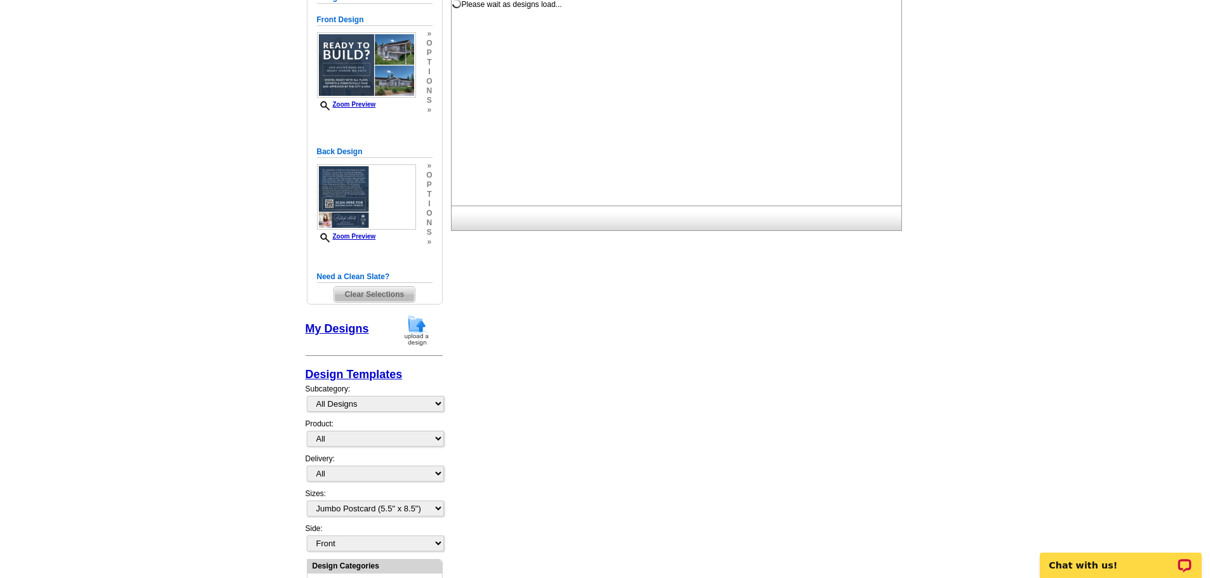
scroll to position [0, 0]
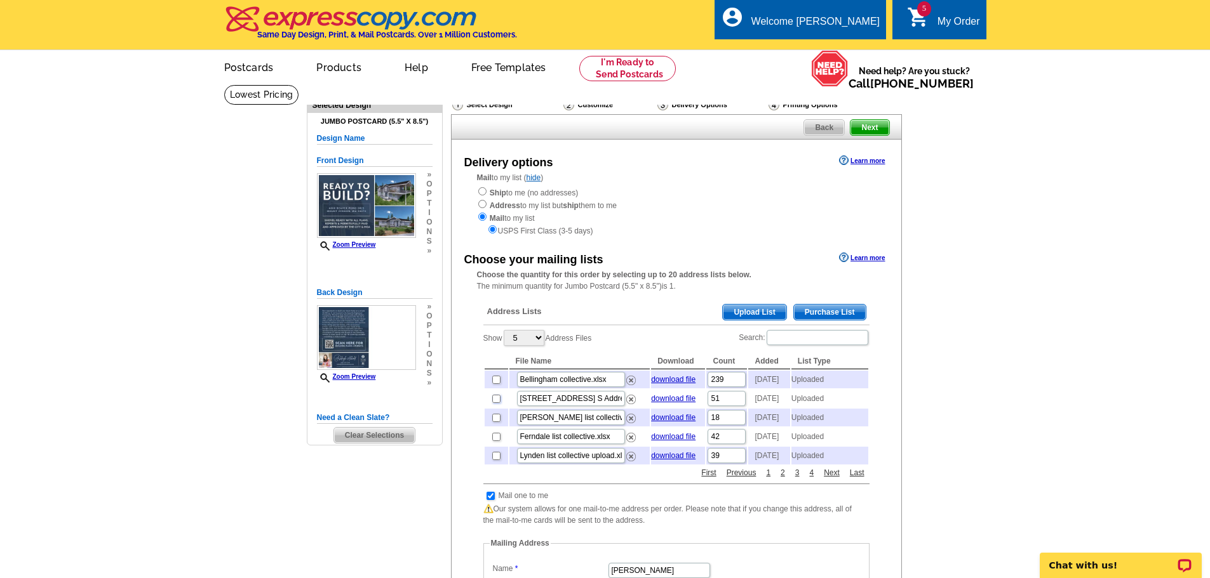
click at [496, 403] on input "checkbox" at bounding box center [496, 399] width 8 height 8
checkbox input "true"
click at [875, 133] on span "Next" at bounding box center [869, 127] width 38 height 15
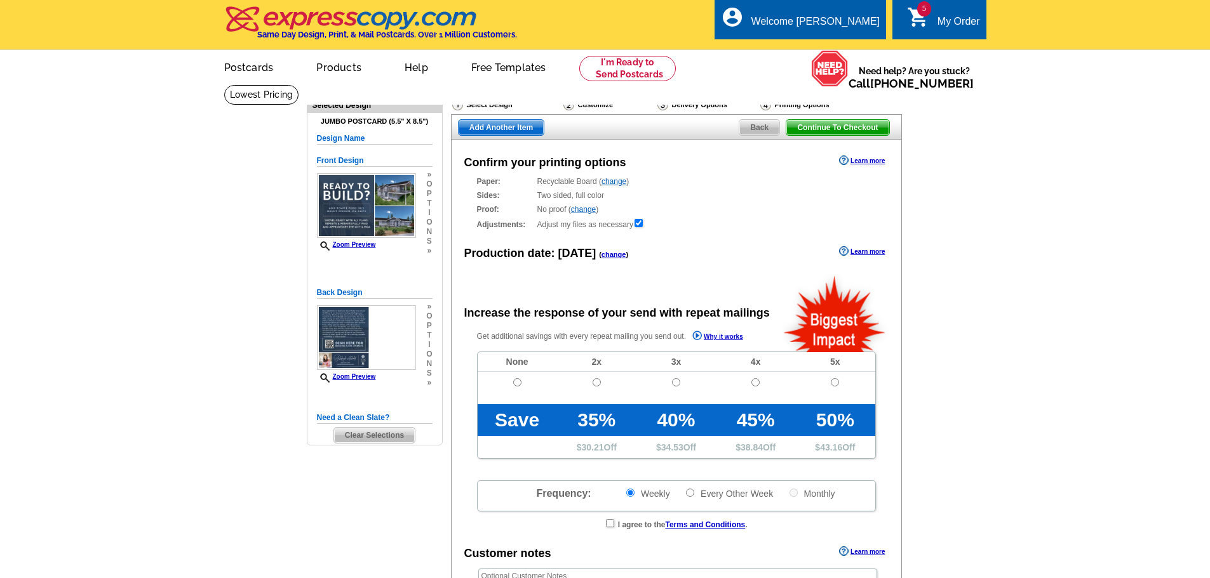
radio input "false"
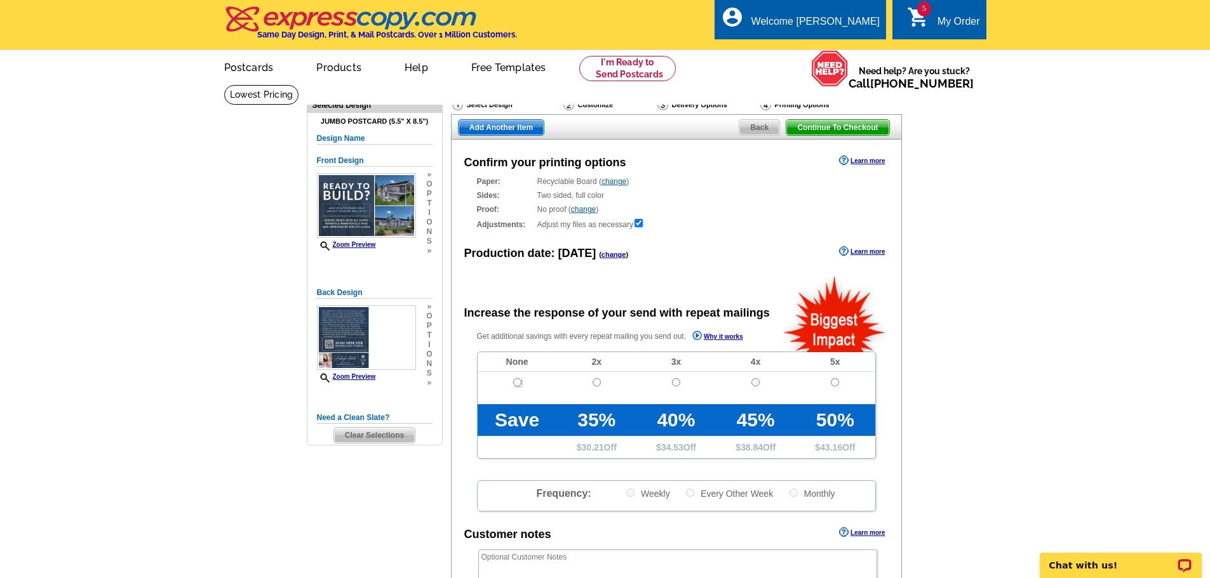
click at [518, 387] on input "radio" at bounding box center [517, 382] width 8 height 8
radio input "true"
click at [869, 130] on span "Continue To Checkout" at bounding box center [837, 127] width 102 height 15
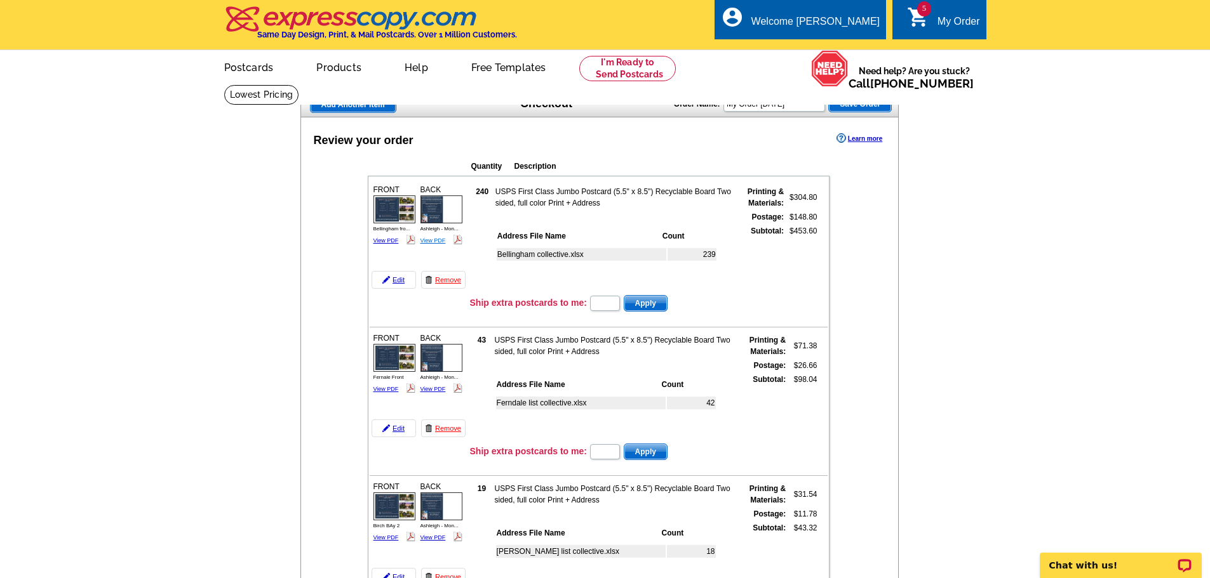
click at [433, 241] on link "View PDF" at bounding box center [432, 240] width 25 height 6
click at [379, 243] on link "View PDF" at bounding box center [385, 240] width 25 height 6
click at [387, 391] on link "View PDF" at bounding box center [385, 389] width 25 height 6
click at [430, 391] on link "View PDF" at bounding box center [432, 389] width 25 height 6
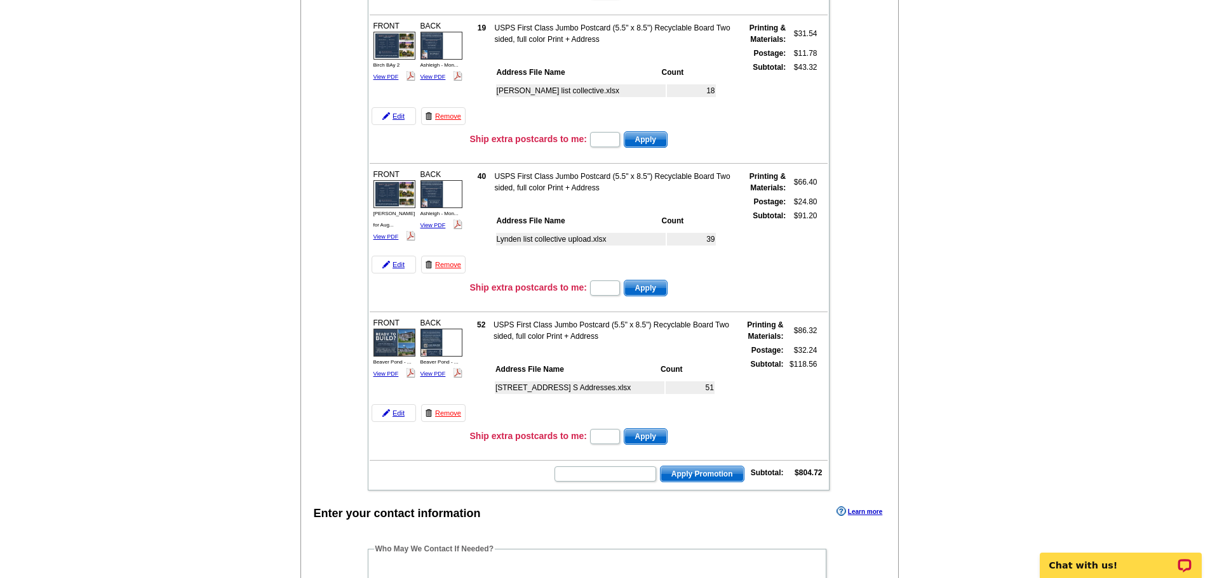
scroll to position [475, 0]
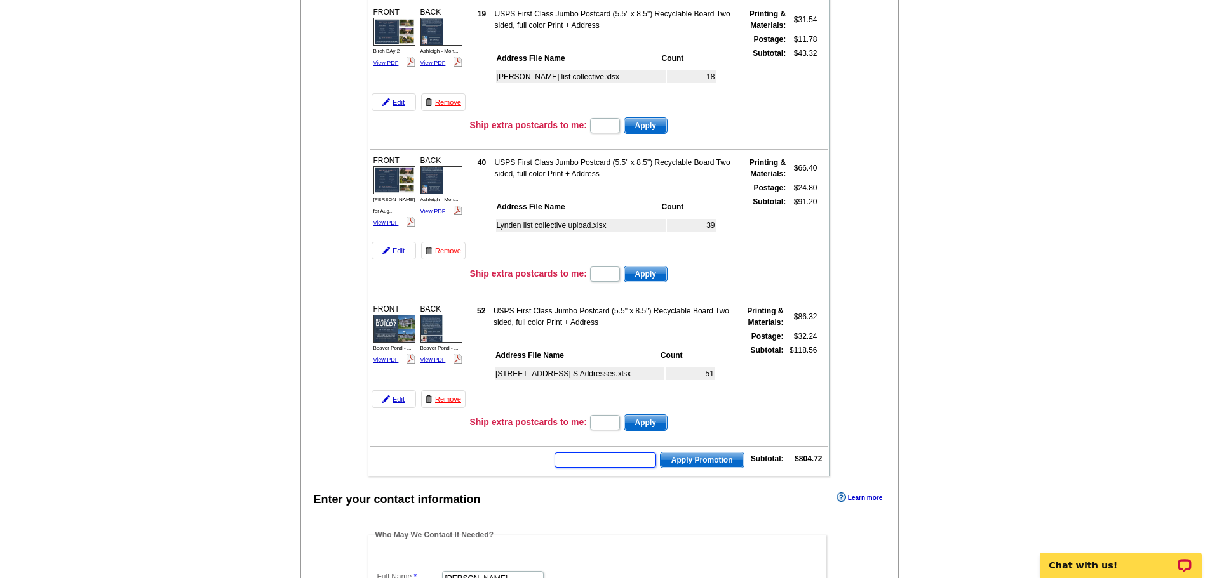
click at [597, 457] on input "text" at bounding box center [605, 460] width 102 height 15
type input "HURRY40"
click at [681, 457] on span "Apply Promotion" at bounding box center [701, 460] width 83 height 15
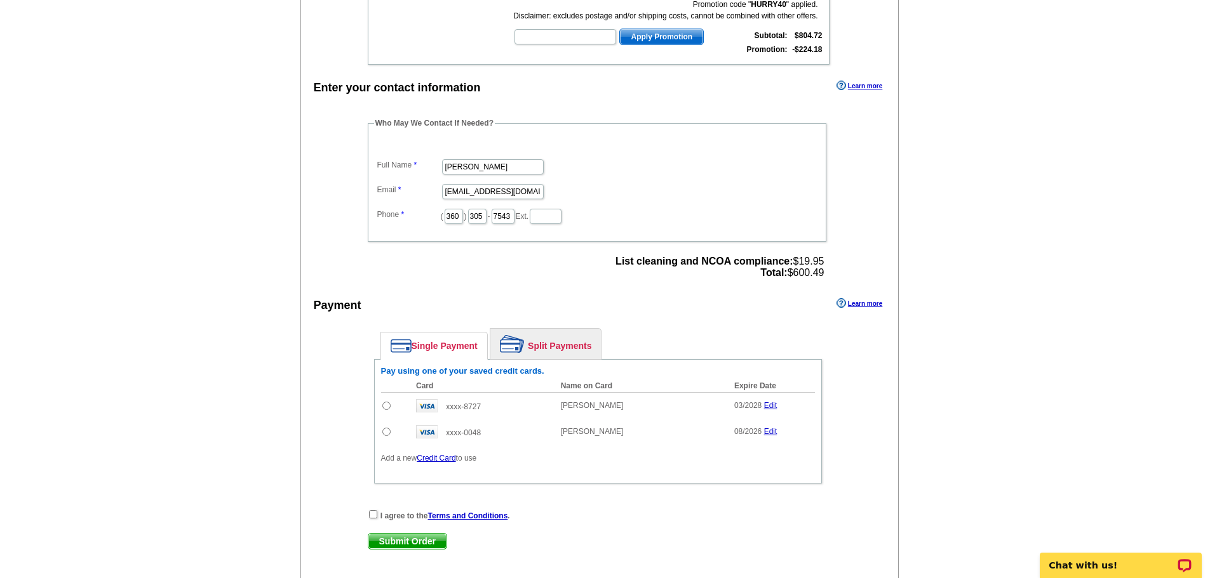
scroll to position [947, 0]
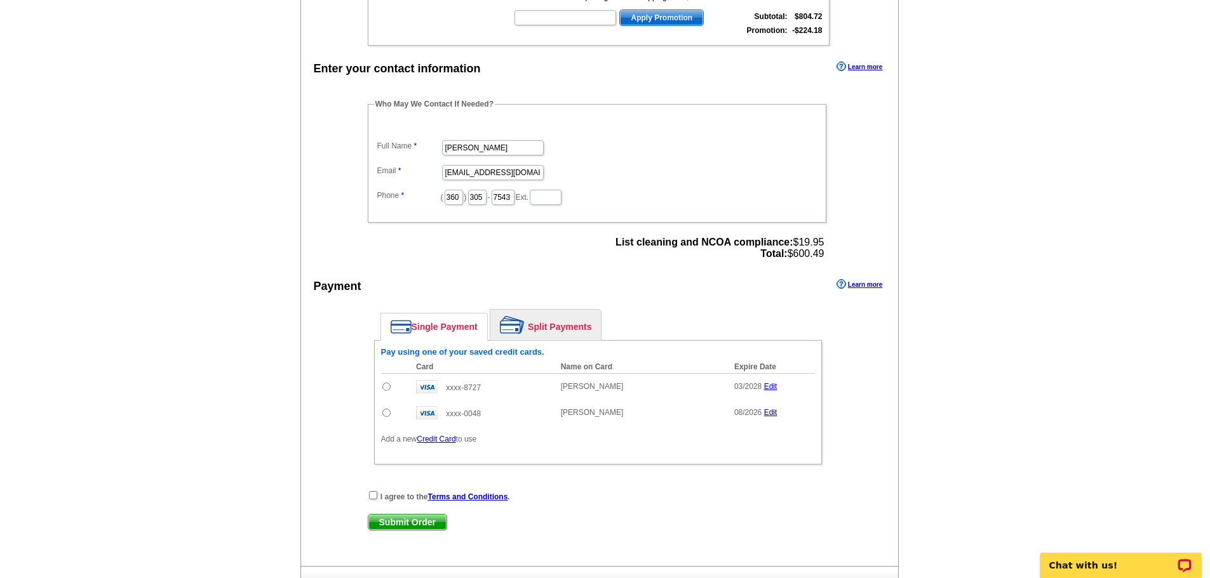
click at [385, 385] on input "radio" at bounding box center [386, 387] width 8 height 8
radio input "true"
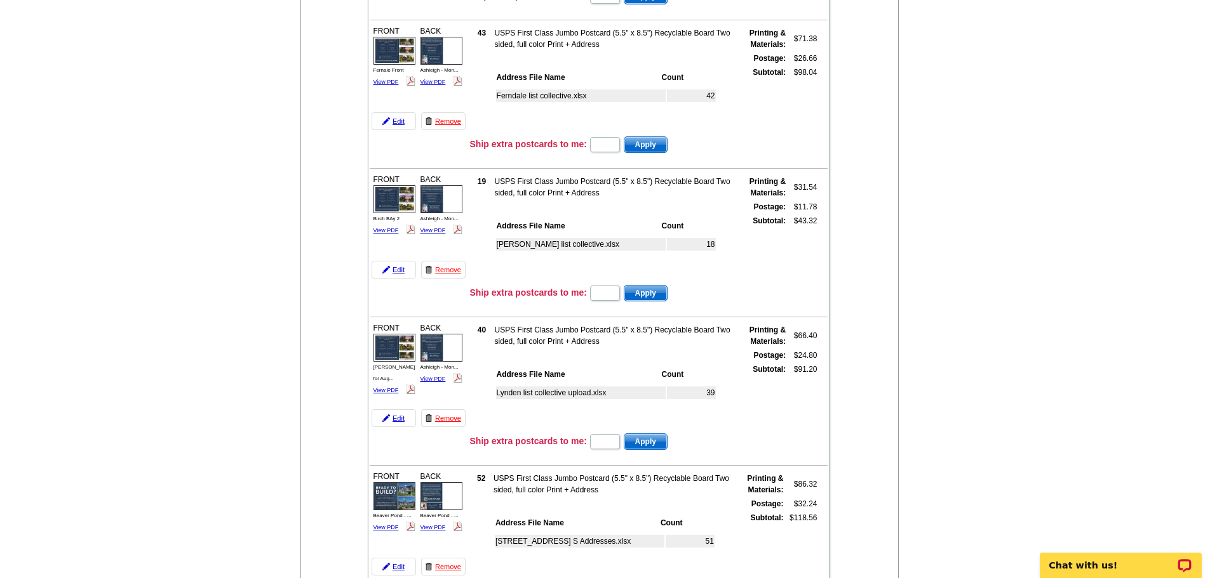
scroll to position [304, 0]
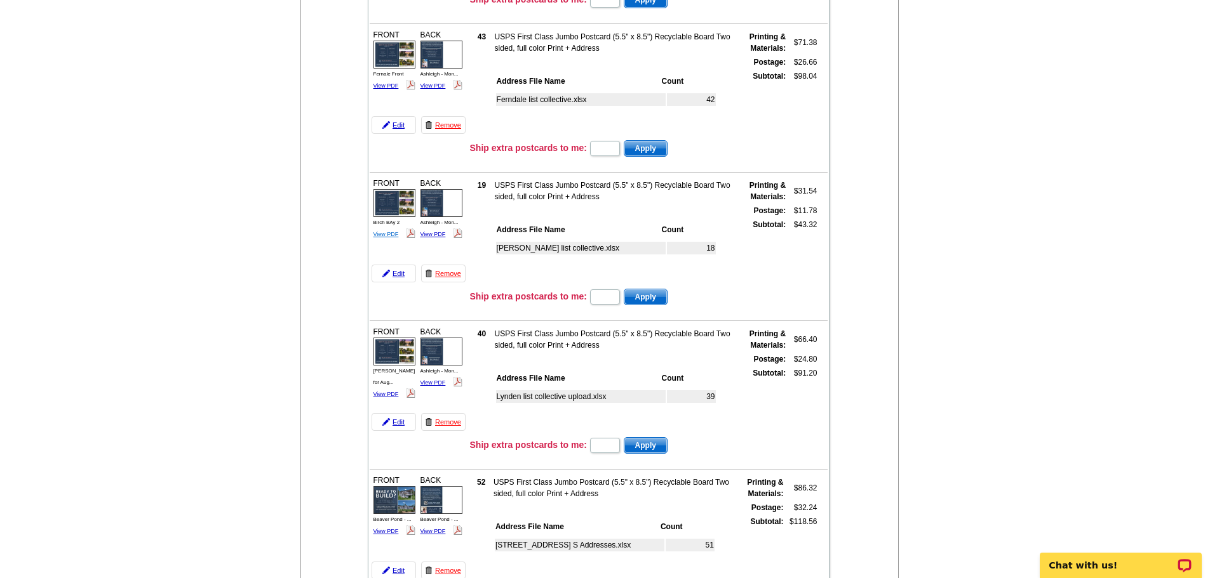
click at [382, 234] on link "View PDF" at bounding box center [385, 234] width 25 height 6
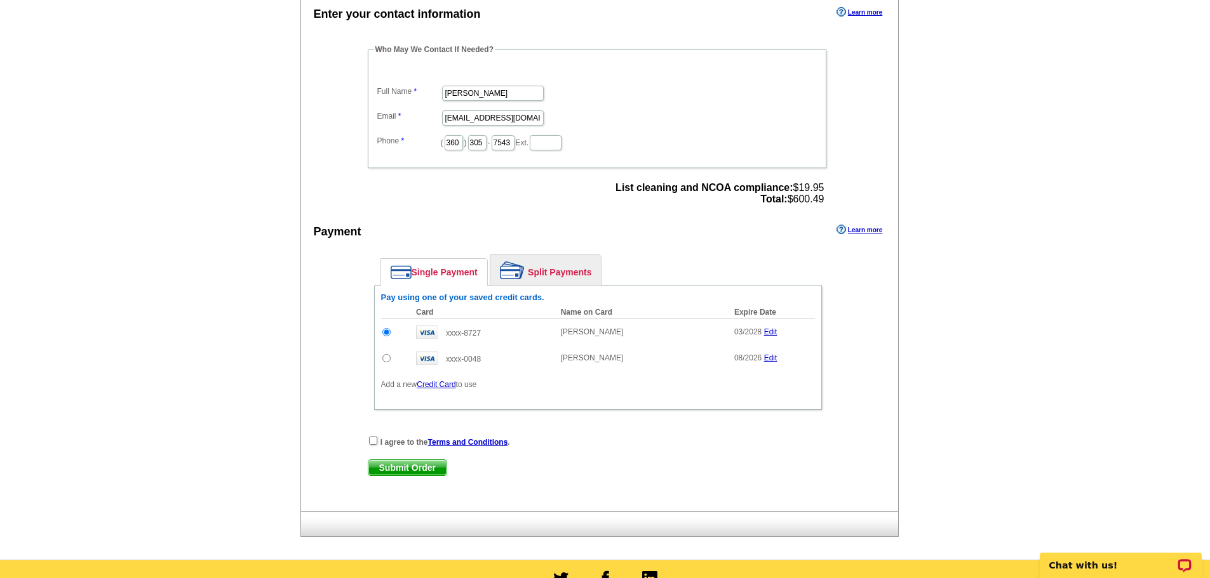
scroll to position [1003, 0]
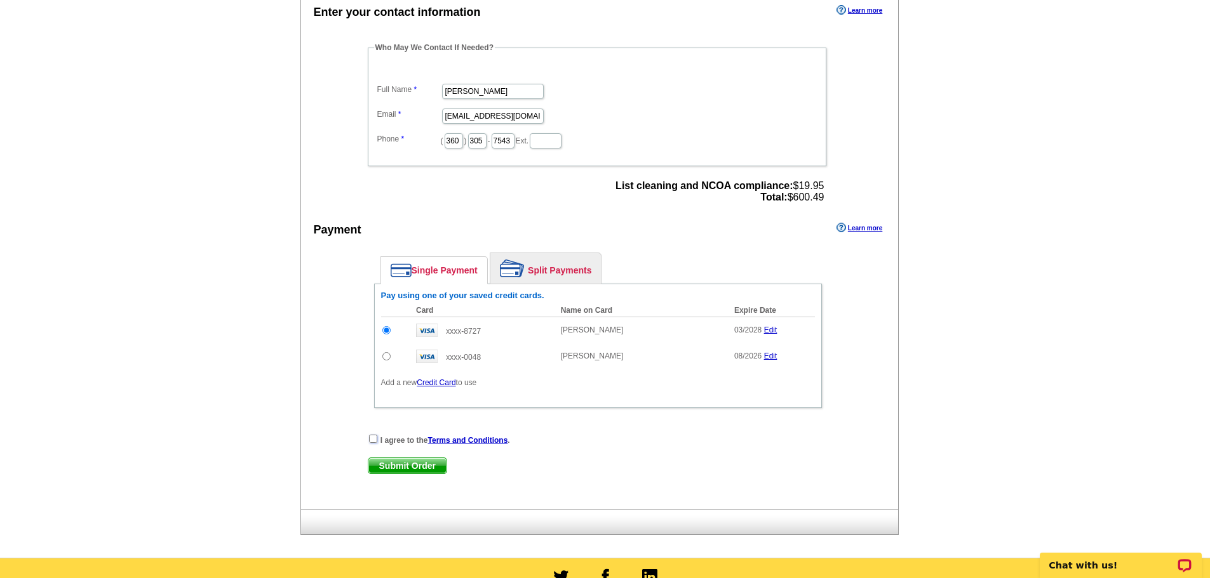
click at [375, 440] on input "checkbox" at bounding box center [373, 439] width 8 height 8
checkbox input "true"
click at [397, 467] on span "Submit Order" at bounding box center [407, 465] width 78 height 15
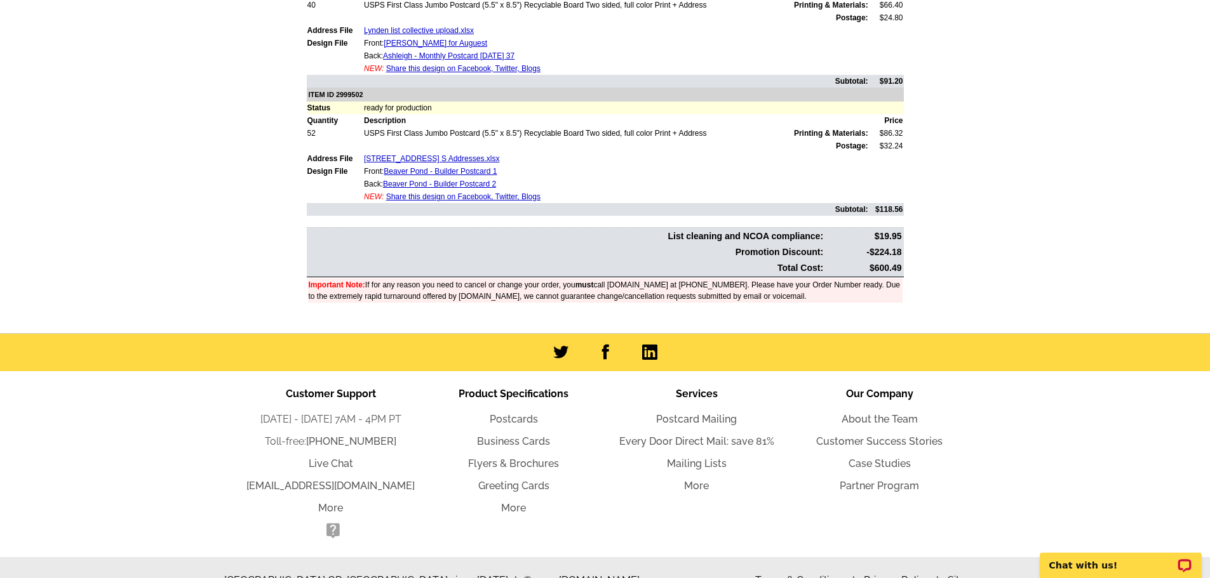
scroll to position [897, 0]
